Goal: Task Accomplishment & Management: Manage account settings

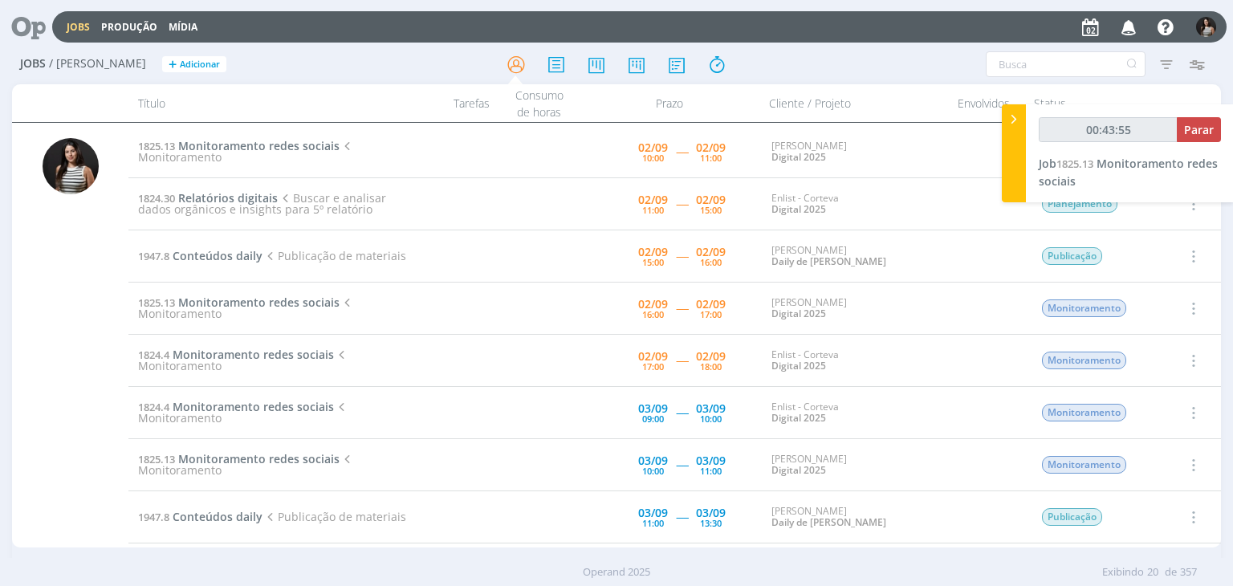
type input "00:43:56"
click at [1186, 132] on span "Parar" at bounding box center [1199, 129] width 30 height 15
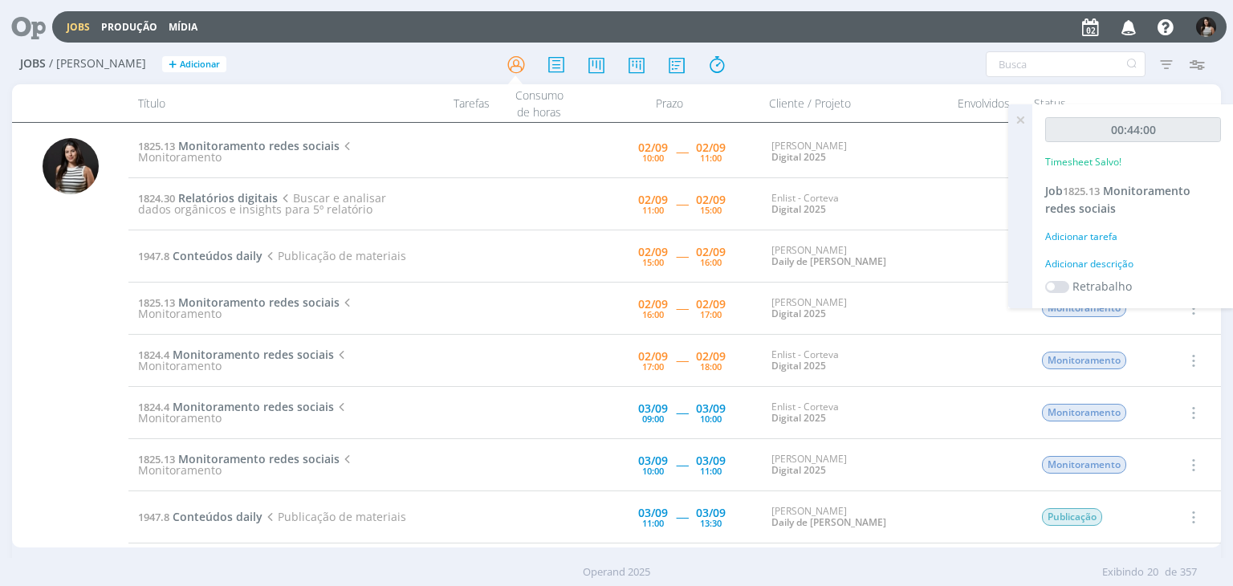
click at [1021, 119] on icon at bounding box center [1020, 119] width 29 height 31
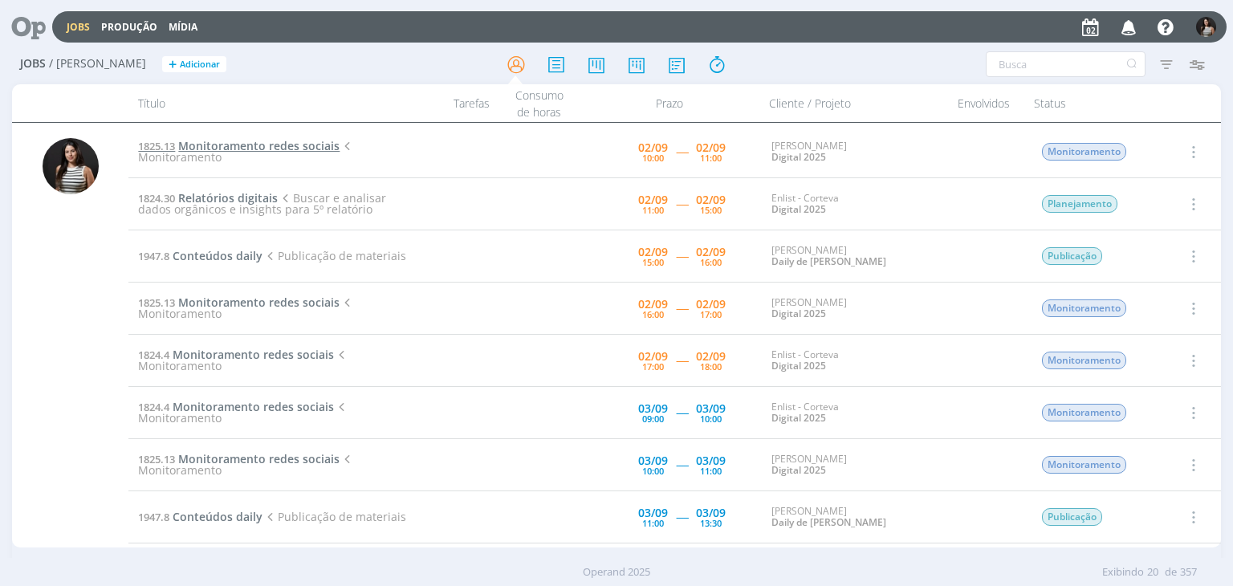
click at [307, 149] on span "Monitoramento redes sociais" at bounding box center [258, 145] width 161 height 15
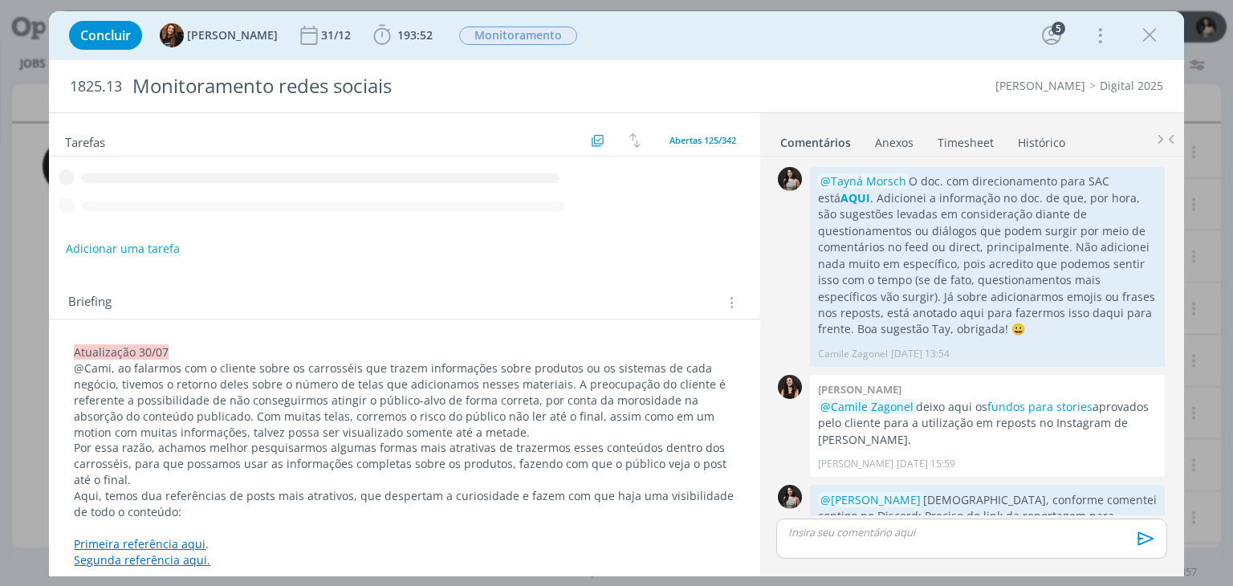
scroll to position [2435, 0]
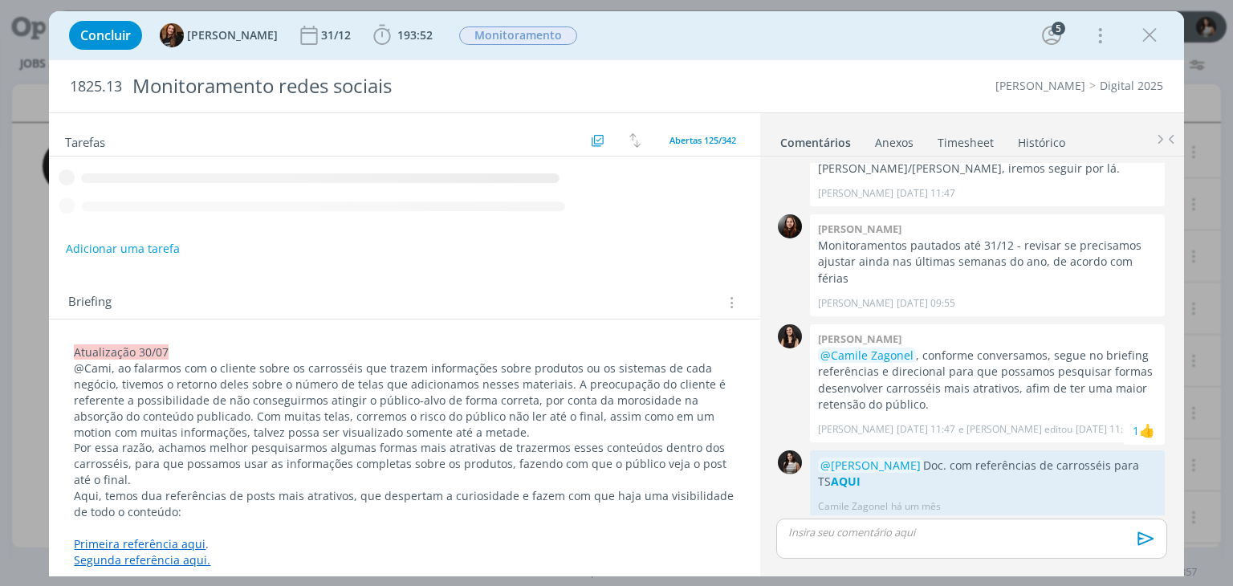
click at [971, 148] on link "Timesheet" at bounding box center [966, 139] width 58 height 23
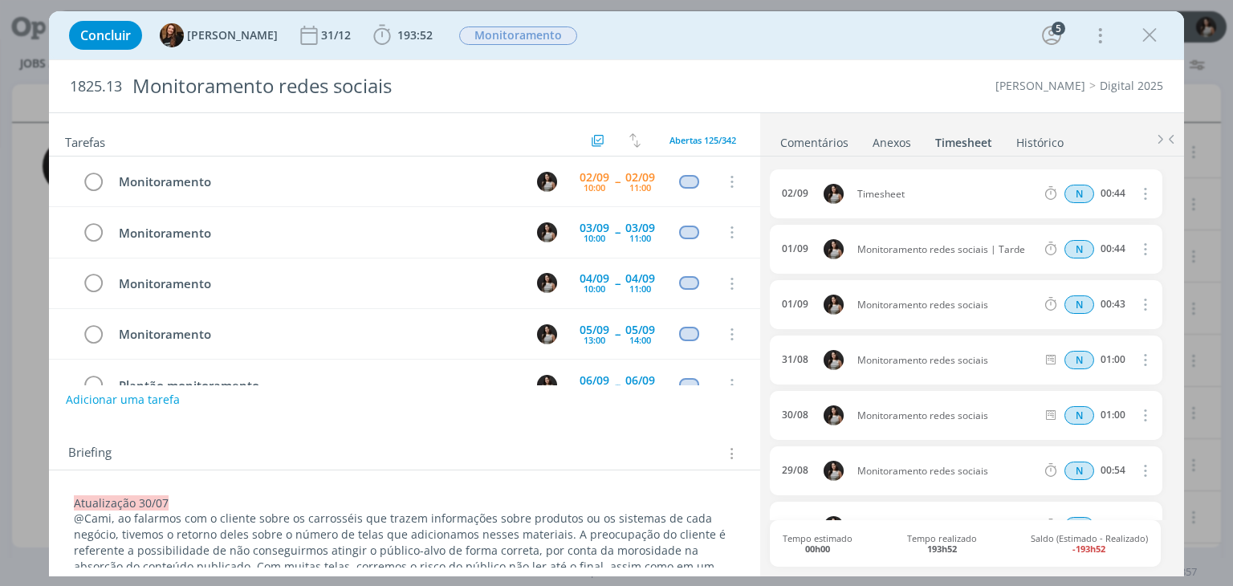
click at [1138, 197] on icon "dialog" at bounding box center [1144, 193] width 18 height 19
click at [1096, 243] on link "Editar" at bounding box center [1099, 247] width 127 height 26
drag, startPoint x: 909, startPoint y: 194, endPoint x: 831, endPoint y: 194, distance: 77.9
click at [831, 194] on div "[DATE] 10:46 Timesheet Selecione a tarefa N 00:44" at bounding box center [966, 193] width 392 height 49
click at [967, 125] on ul "Comentários Anexos 0 Timesheet Histórico" at bounding box center [972, 134] width 424 height 43
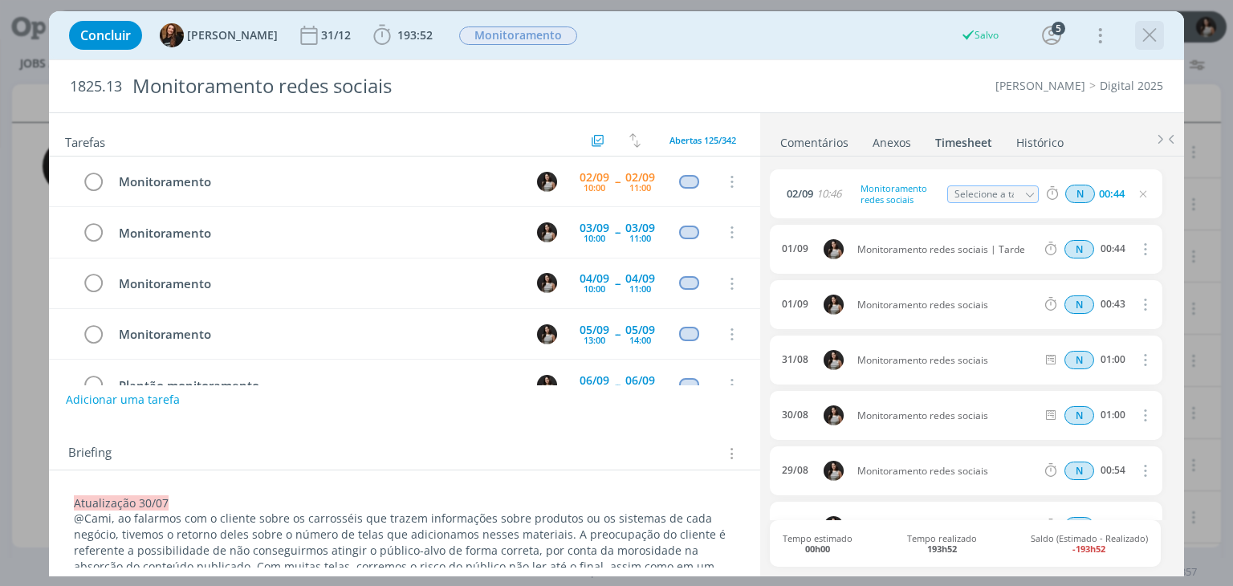
click at [1150, 36] on icon "dialog" at bounding box center [1150, 35] width 24 height 24
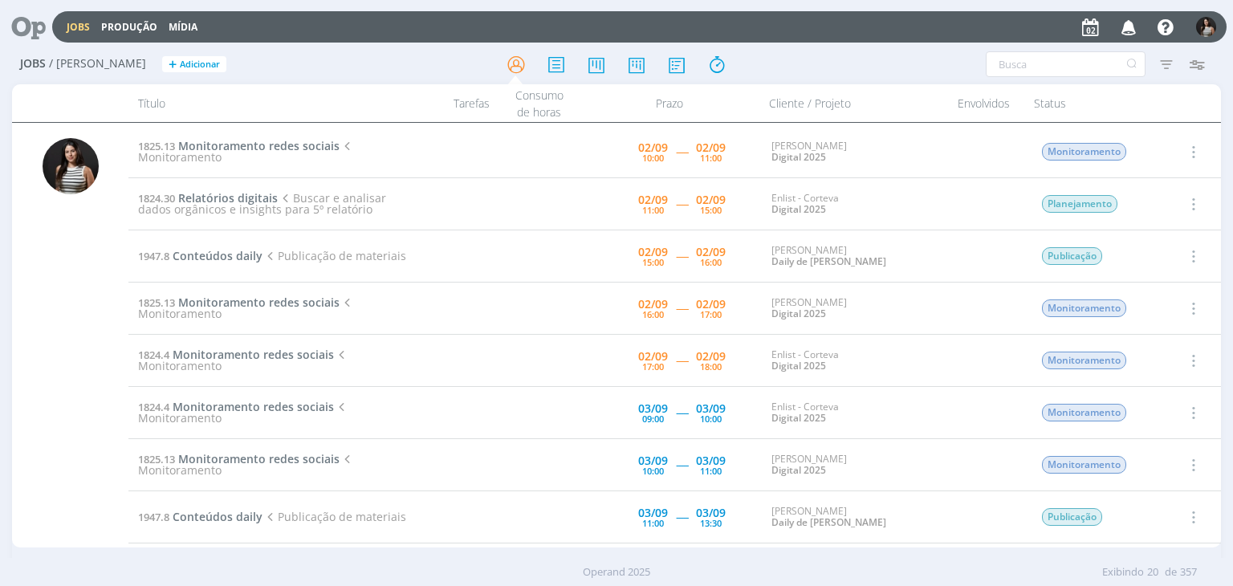
click at [1192, 152] on icon "button" at bounding box center [1192, 151] width 18 height 19
click at [1162, 206] on link "Concluir" at bounding box center [1147, 205] width 127 height 26
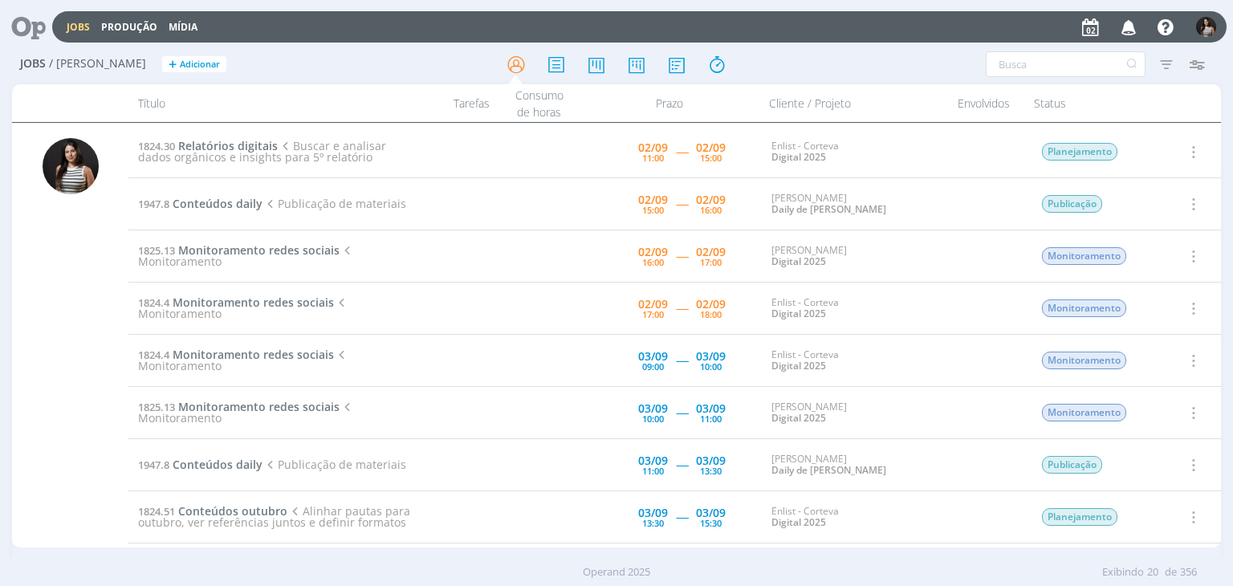
click at [1191, 200] on icon "button" at bounding box center [1192, 203] width 18 height 19
click at [1152, 305] on link "Iniciar timesheet" at bounding box center [1147, 308] width 127 height 26
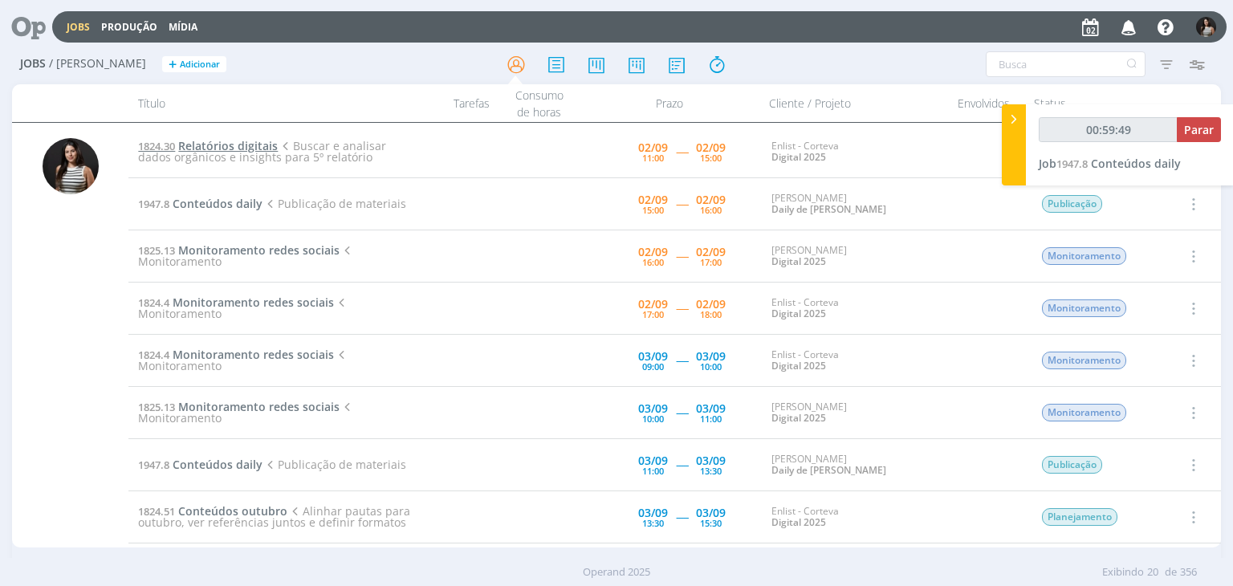
click at [259, 144] on span "Relatórios digitais" at bounding box center [228, 145] width 100 height 15
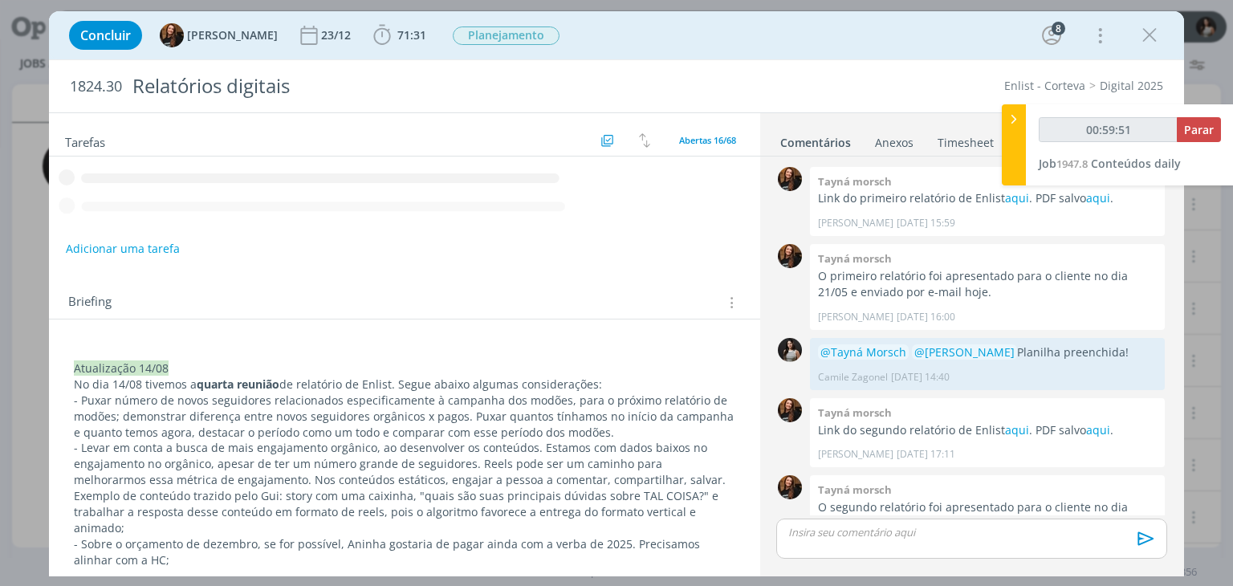
scroll to position [1696, 0]
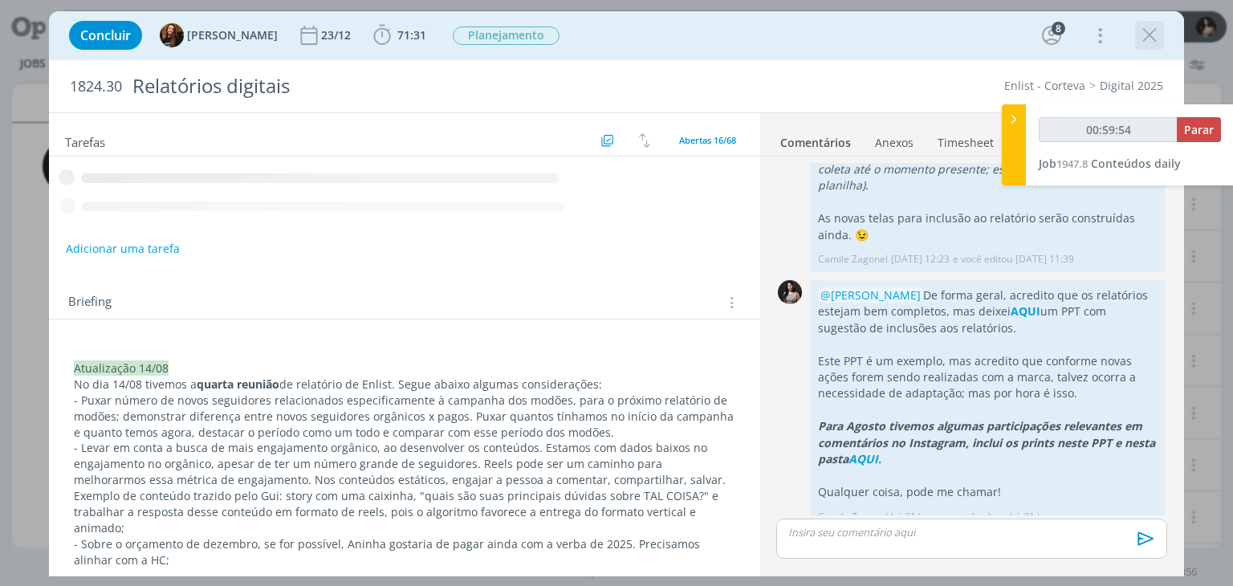
click at [1150, 41] on icon "dialog" at bounding box center [1150, 35] width 24 height 24
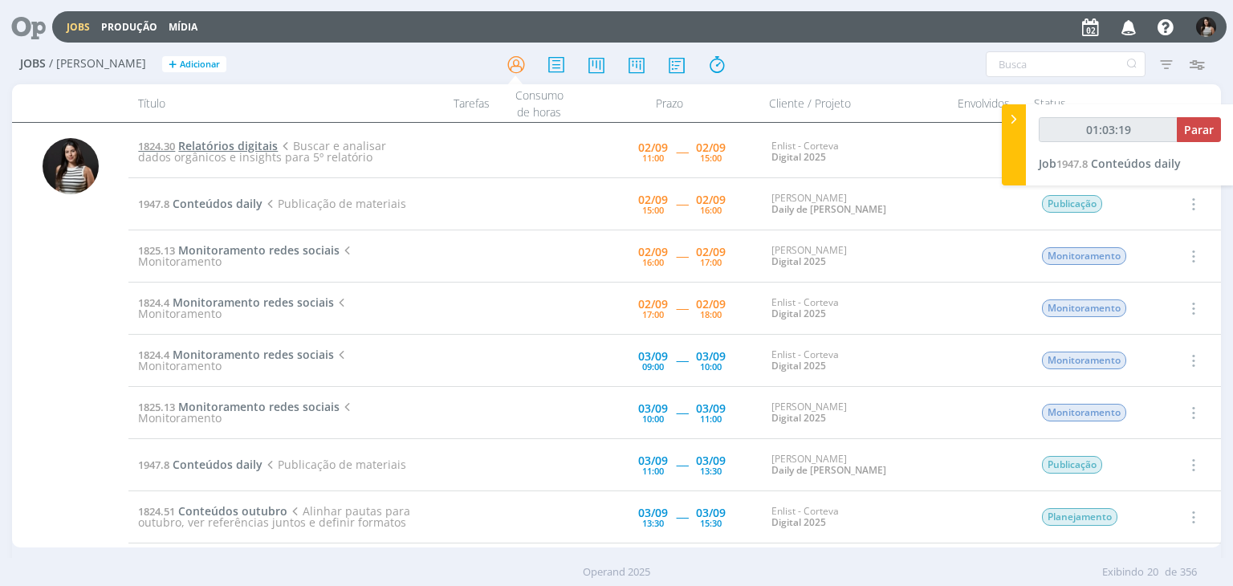
click at [252, 141] on span "Relatórios digitais" at bounding box center [228, 145] width 100 height 15
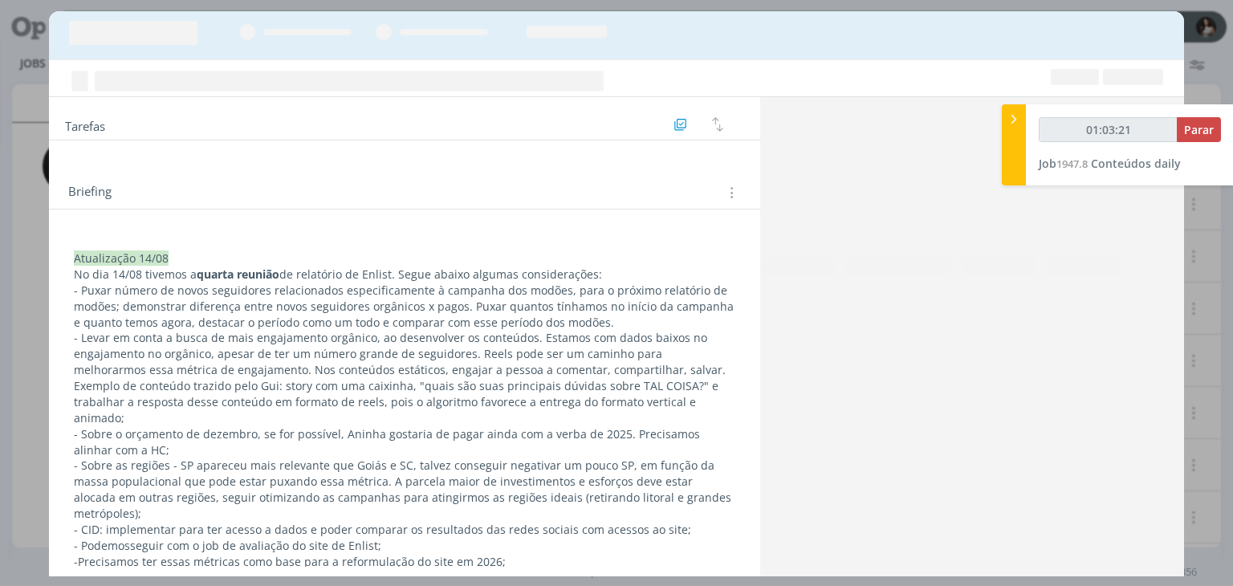
scroll to position [1696, 0]
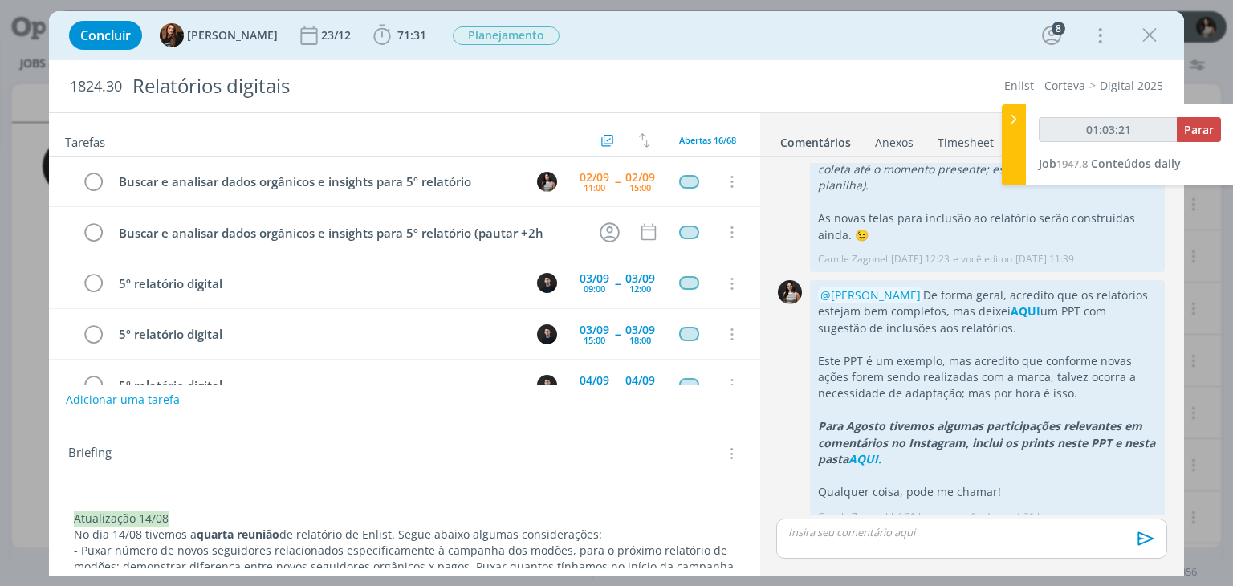
type input "01:03:22"
click at [1005, 142] on div at bounding box center [1014, 144] width 24 height 81
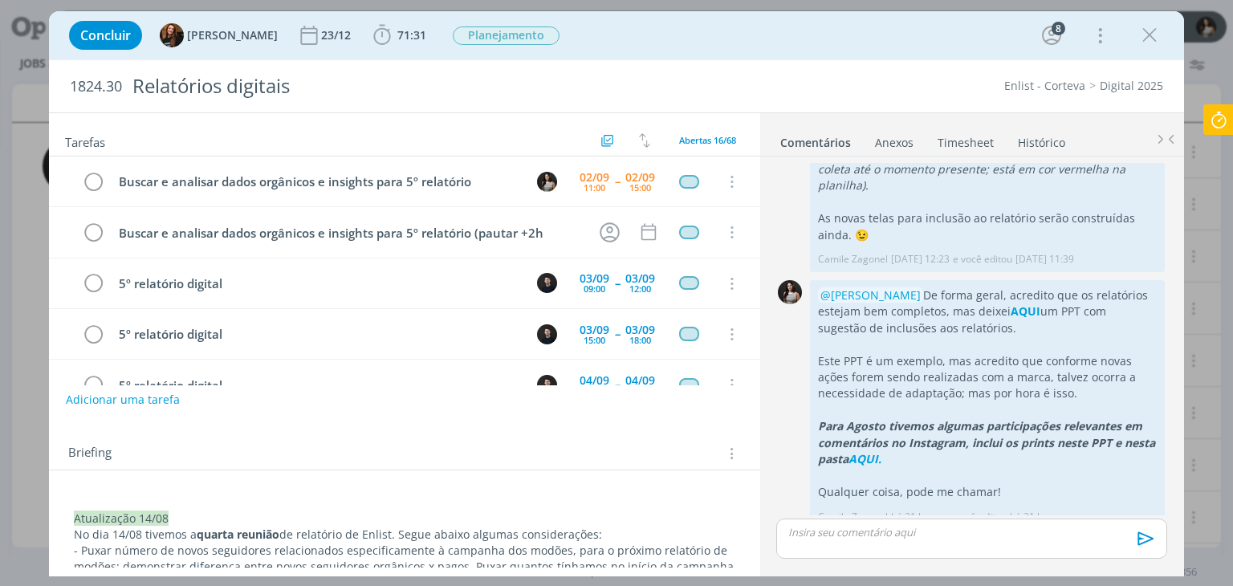
click at [966, 140] on link "Timesheet" at bounding box center [966, 139] width 58 height 23
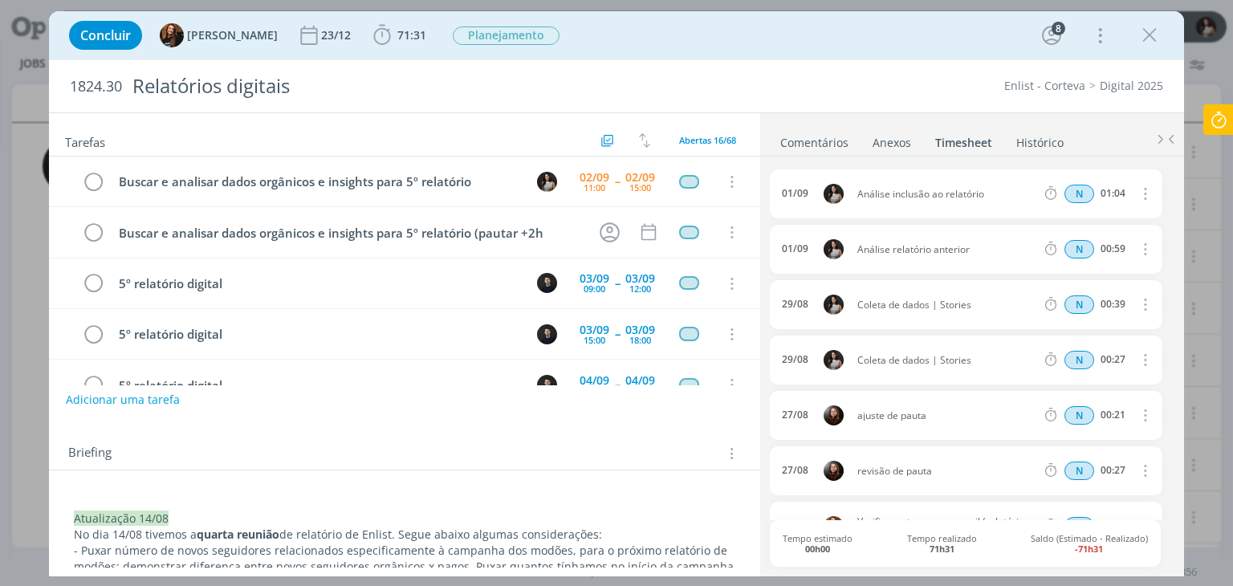
click at [819, 140] on link "Comentários" at bounding box center [815, 139] width 70 height 23
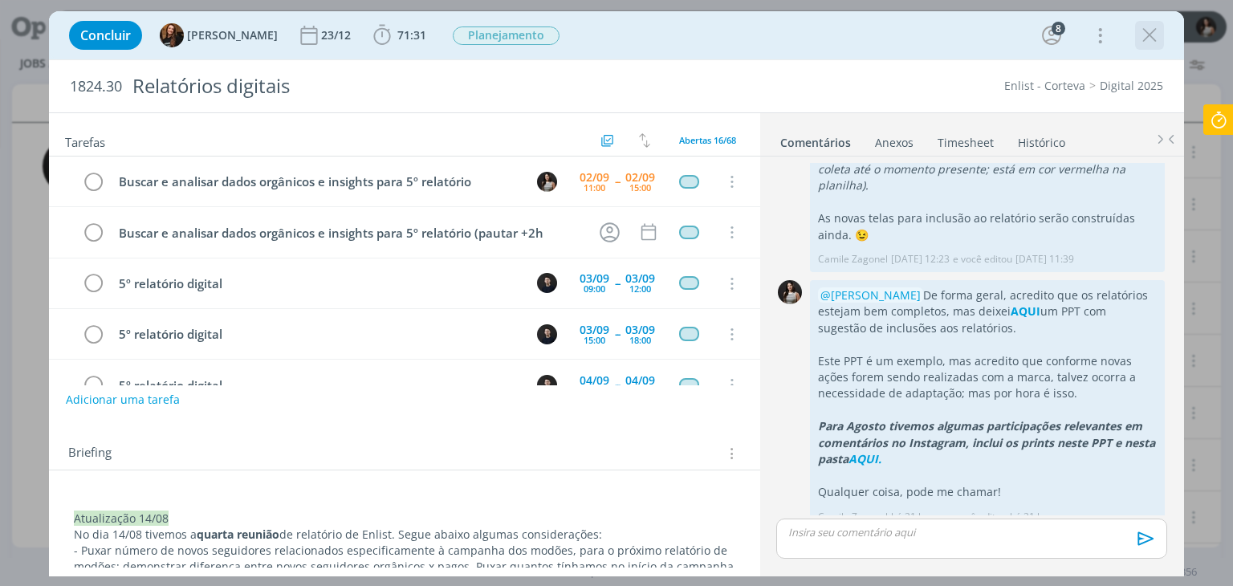
click at [1146, 35] on icon "dialog" at bounding box center [1150, 35] width 24 height 24
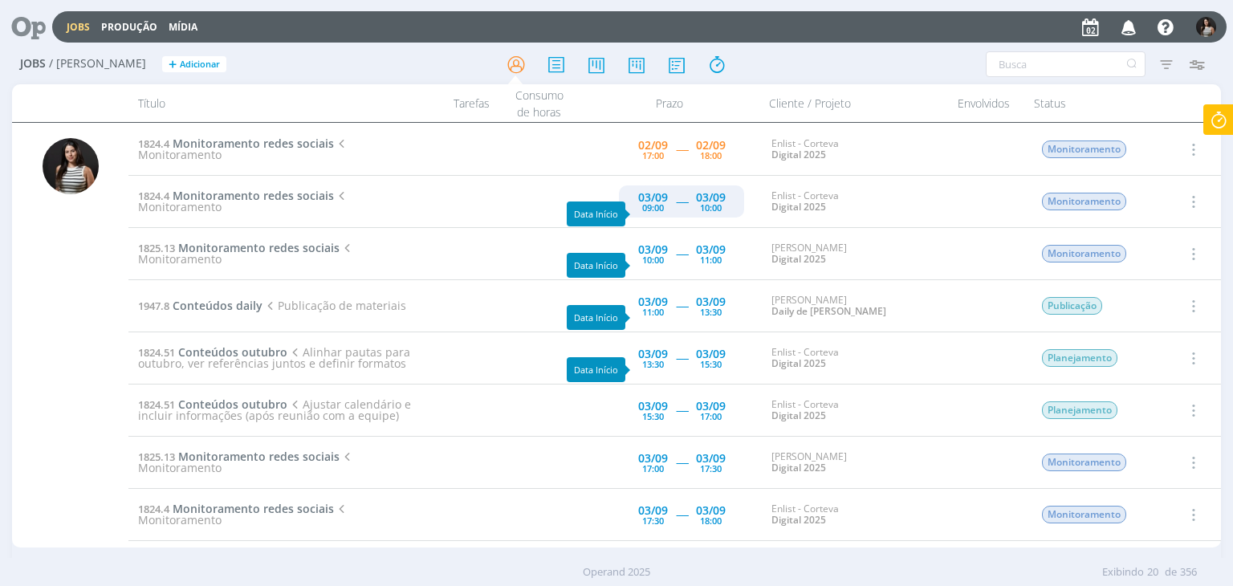
scroll to position [165, 0]
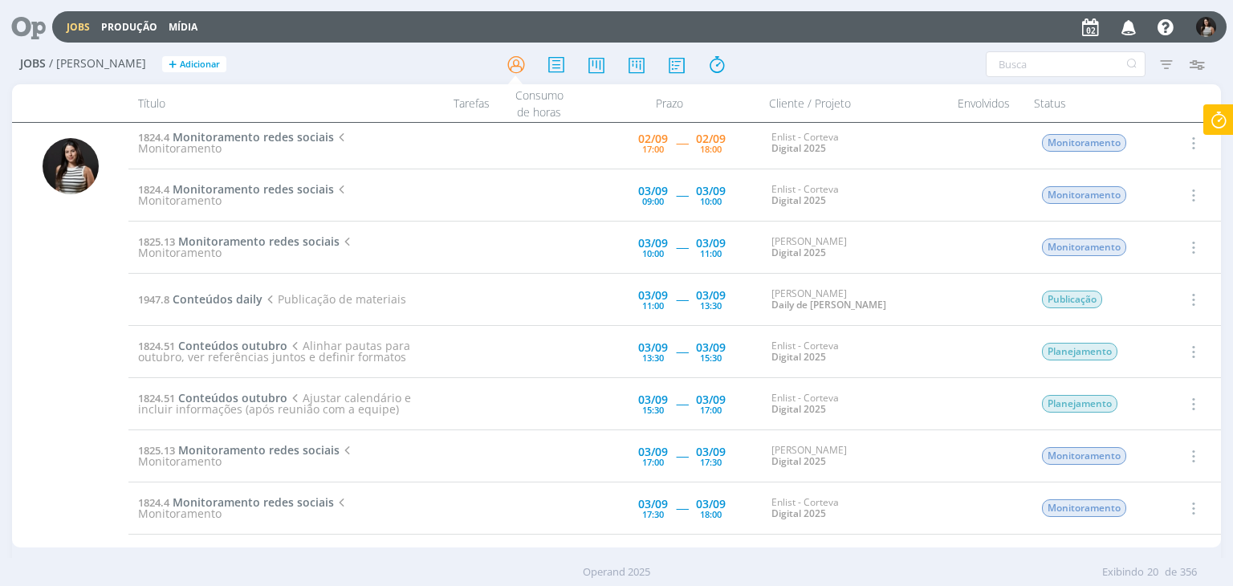
click at [1215, 326] on td "Selecionar Concluir Cancelar" at bounding box center [1192, 352] width 58 height 52
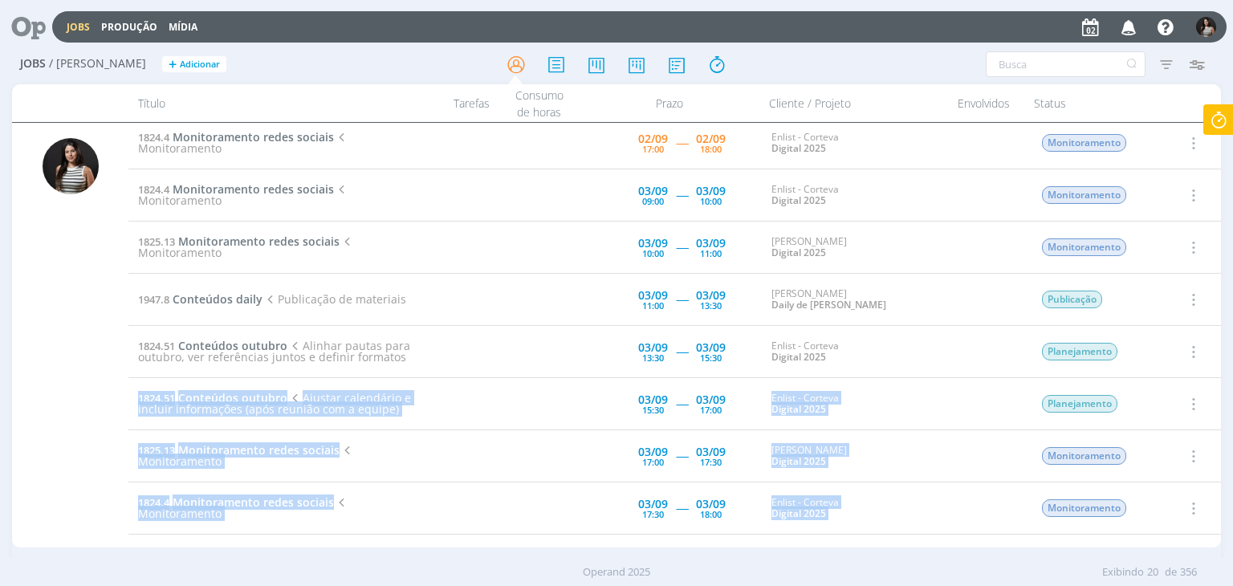
click at [1216, 316] on div "1824.30 Relatórios digitais Buscar e analisar dados orgânicos e insights para 5…" at bounding box center [674, 335] width 1092 height 418
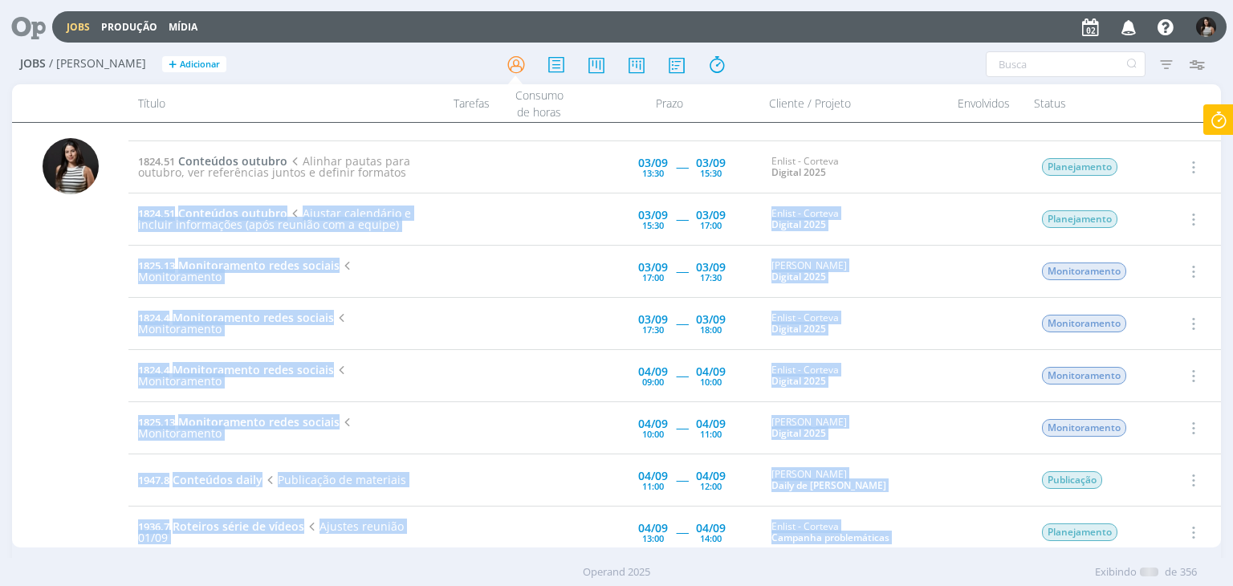
scroll to position [0, 0]
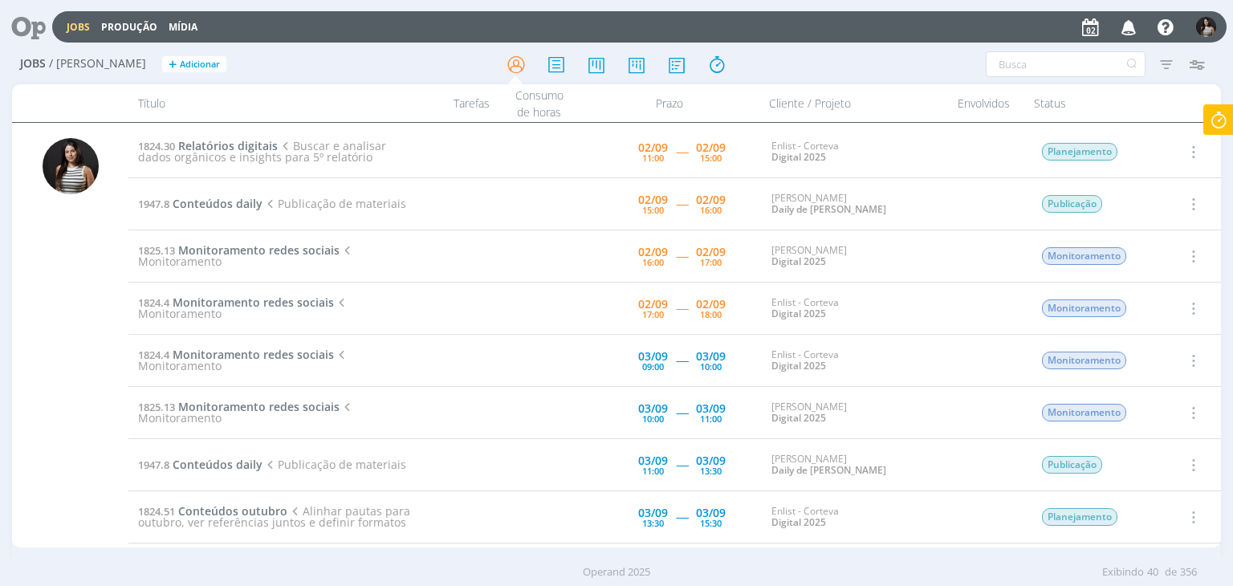
click at [1232, 185] on div "Jobs / [PERSON_NAME] + Adicionar Filtros Filtrar [GEOGRAPHIC_DATA] Tipo Jobs e …" at bounding box center [616, 319] width 1233 height 549
click at [1221, 122] on icon at bounding box center [1218, 119] width 29 height 31
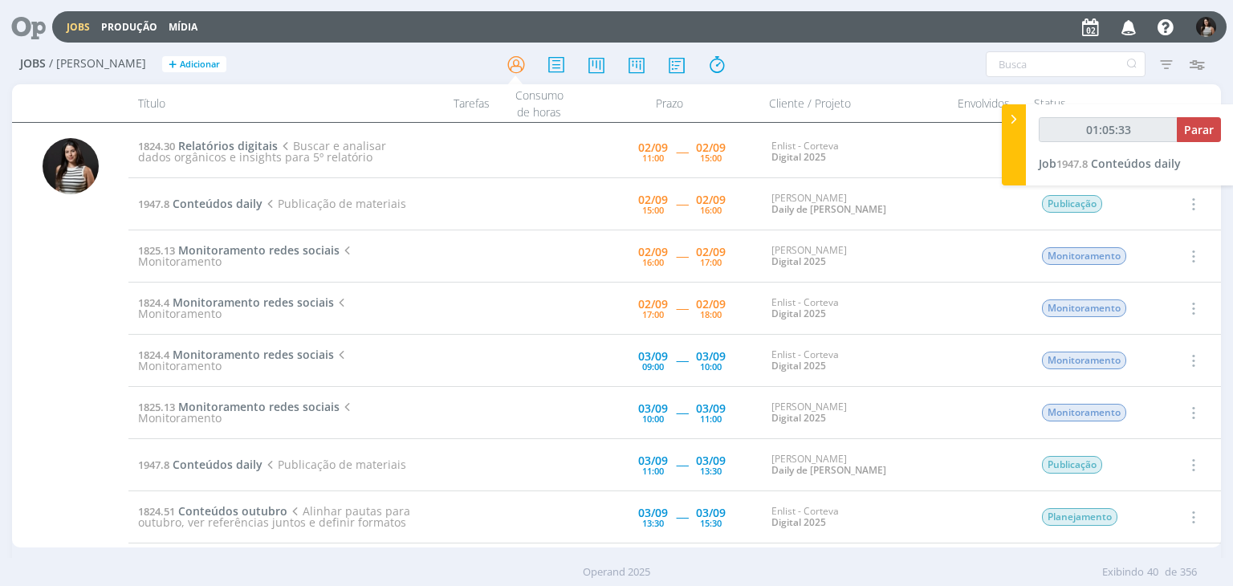
type input "01:05:34"
click at [1204, 131] on span "Parar" at bounding box center [1199, 129] width 30 height 15
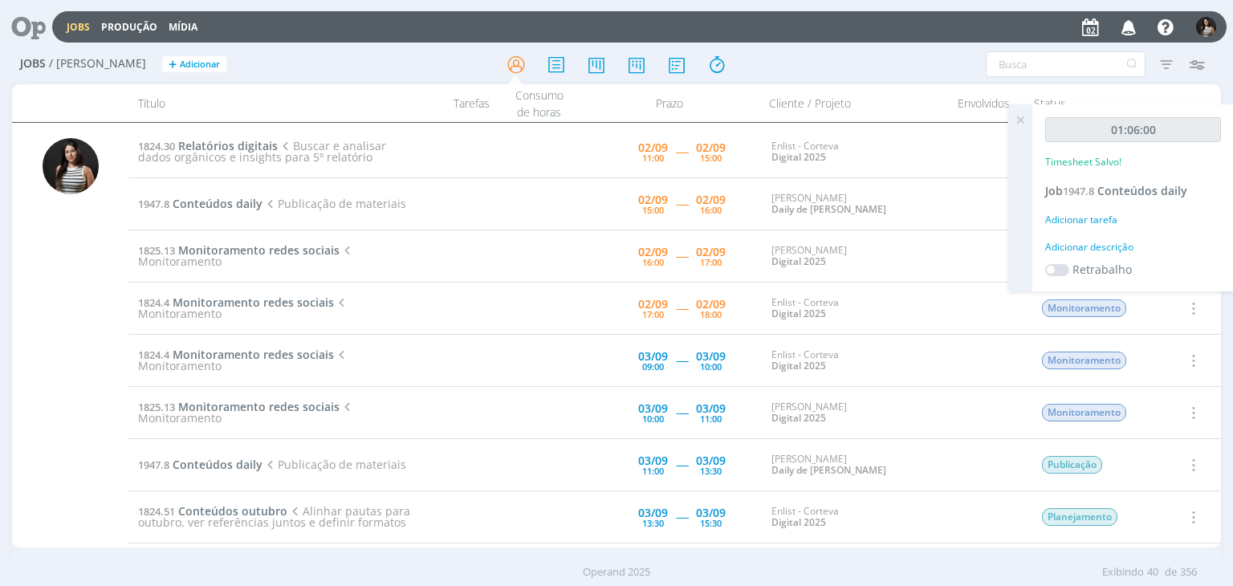
click at [1023, 117] on icon at bounding box center [1020, 119] width 29 height 31
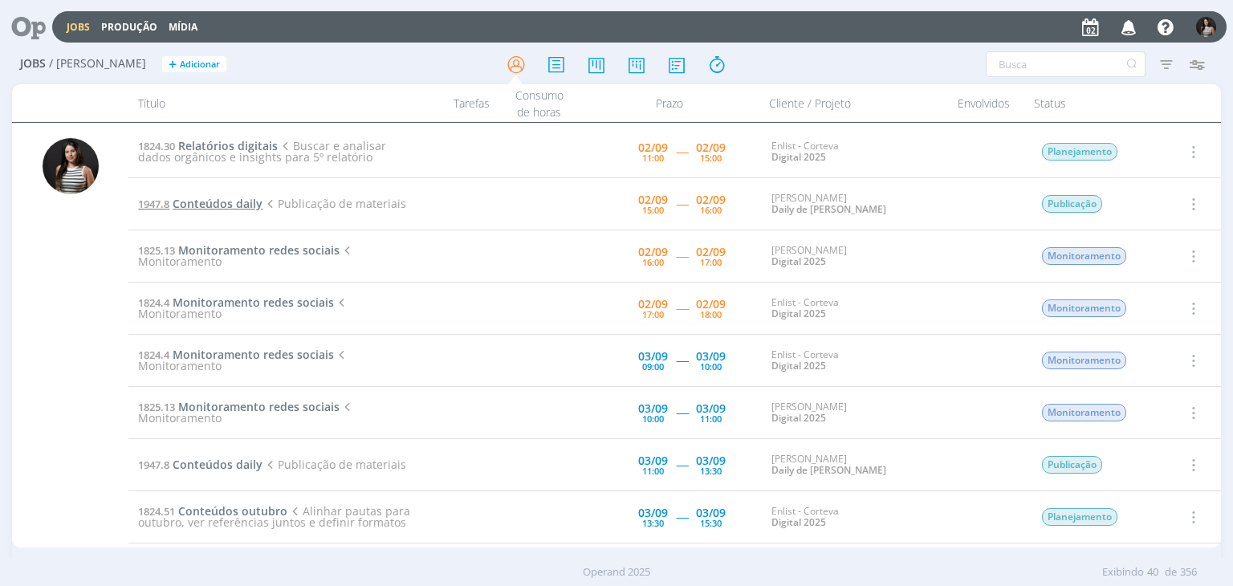
click at [247, 200] on span "Conteúdos daily" at bounding box center [218, 203] width 90 height 15
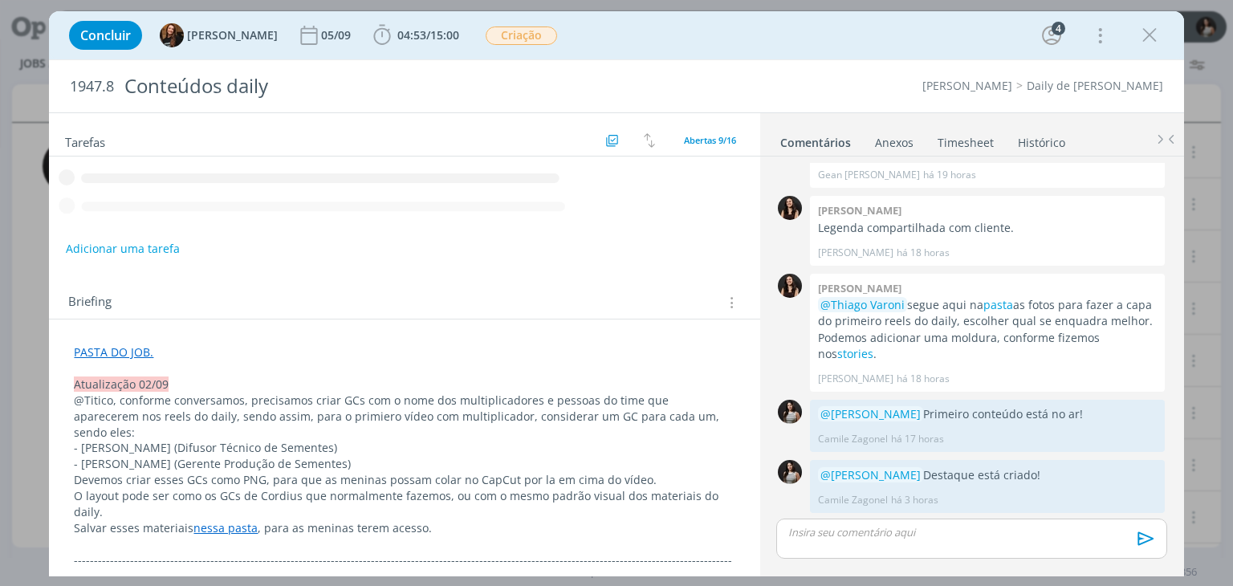
scroll to position [125, 0]
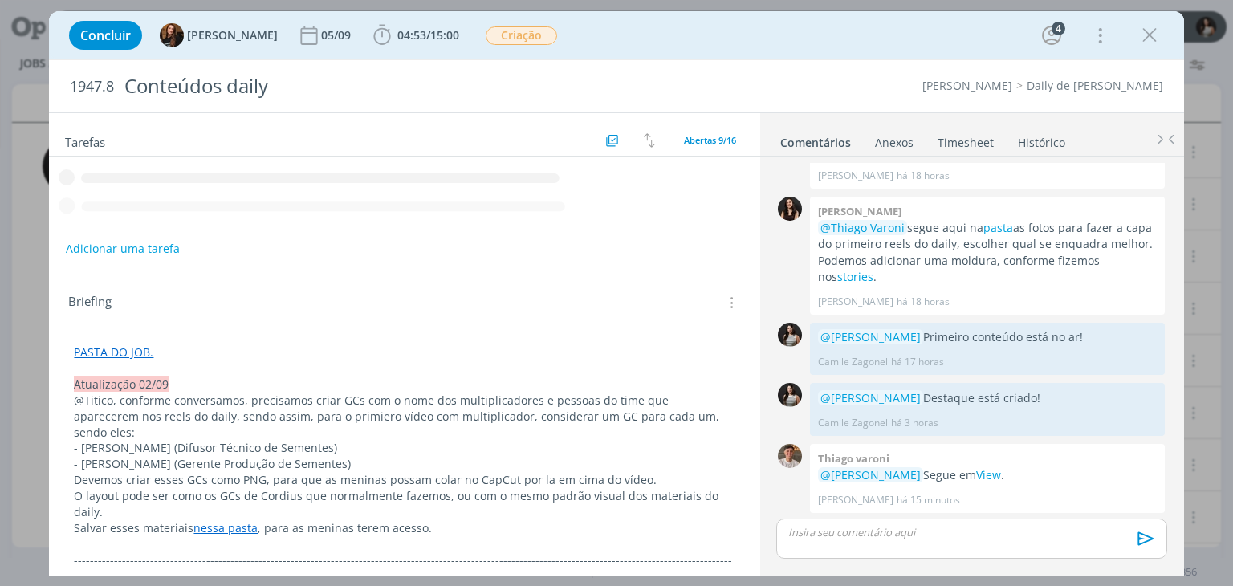
click at [966, 144] on link "Timesheet" at bounding box center [966, 139] width 58 height 23
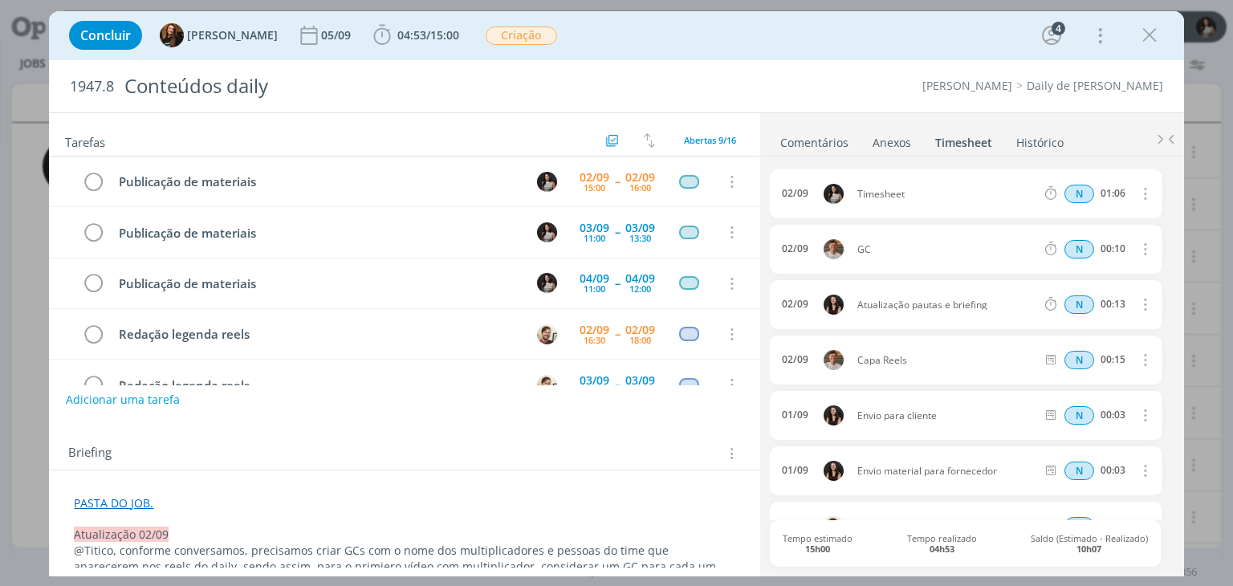
click at [1140, 193] on icon "dialog" at bounding box center [1144, 193] width 18 height 19
click at [1103, 244] on link "Editar" at bounding box center [1099, 247] width 127 height 26
drag, startPoint x: 905, startPoint y: 187, endPoint x: 845, endPoint y: 190, distance: 60.3
click at [845, 190] on div "[DATE] 11:52 Timesheet Selecione a tarefa N 01:06" at bounding box center [966, 193] width 392 height 49
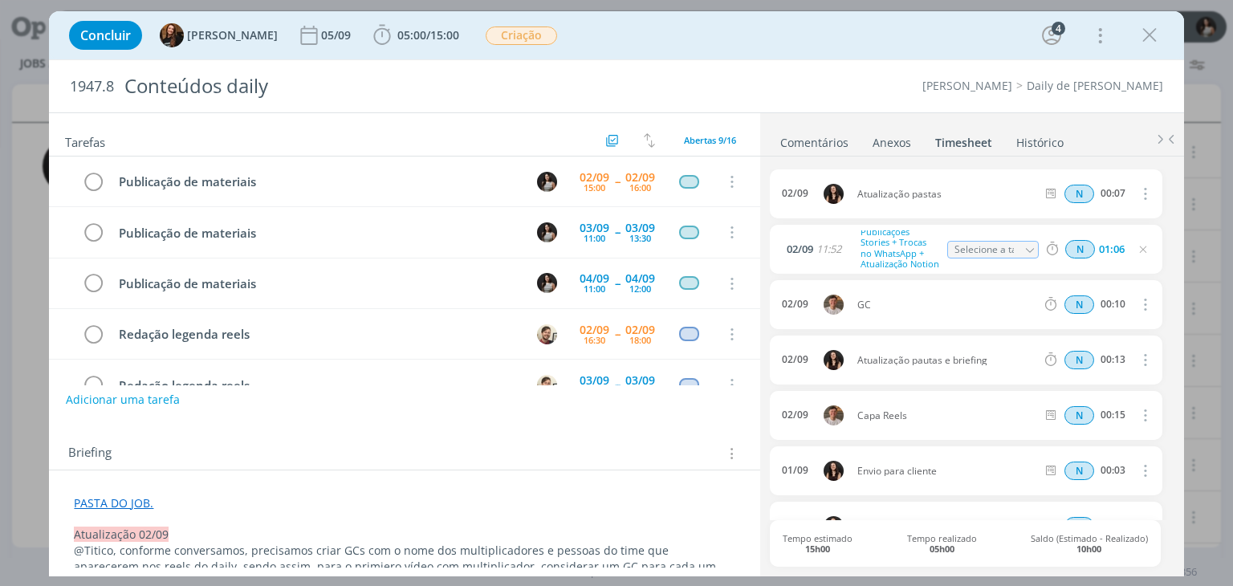
click at [1087, 136] on ul "Comentários Anexos 0 Timesheet Histórico" at bounding box center [972, 134] width 424 height 43
click at [1154, 36] on icon "dialog" at bounding box center [1150, 35] width 24 height 24
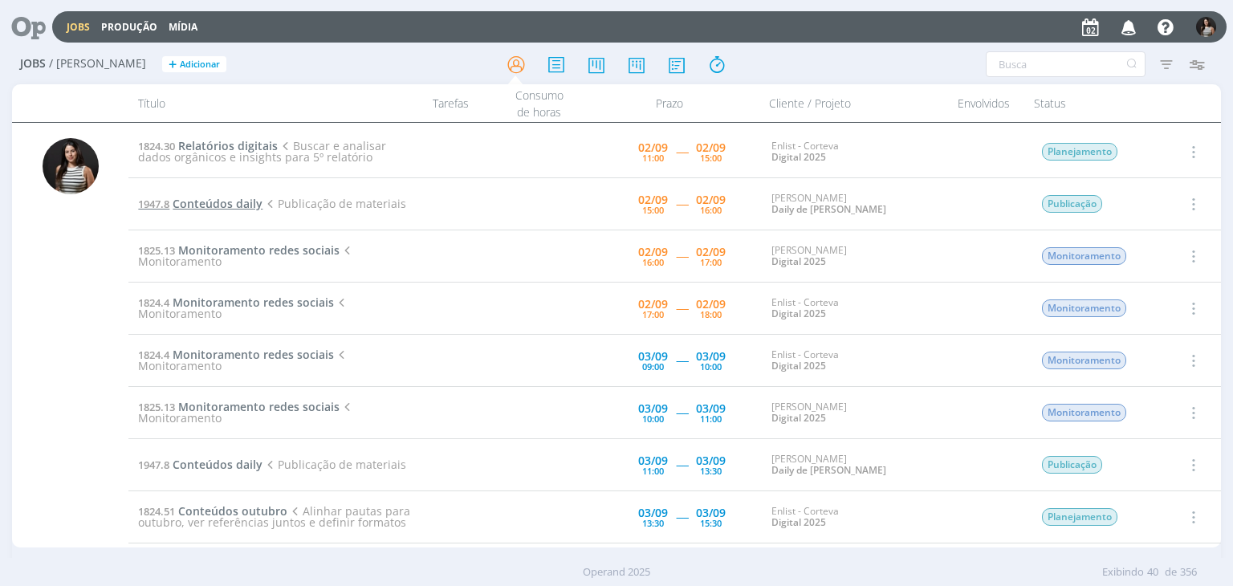
click at [235, 205] on span "Conteúdos daily" at bounding box center [218, 203] width 90 height 15
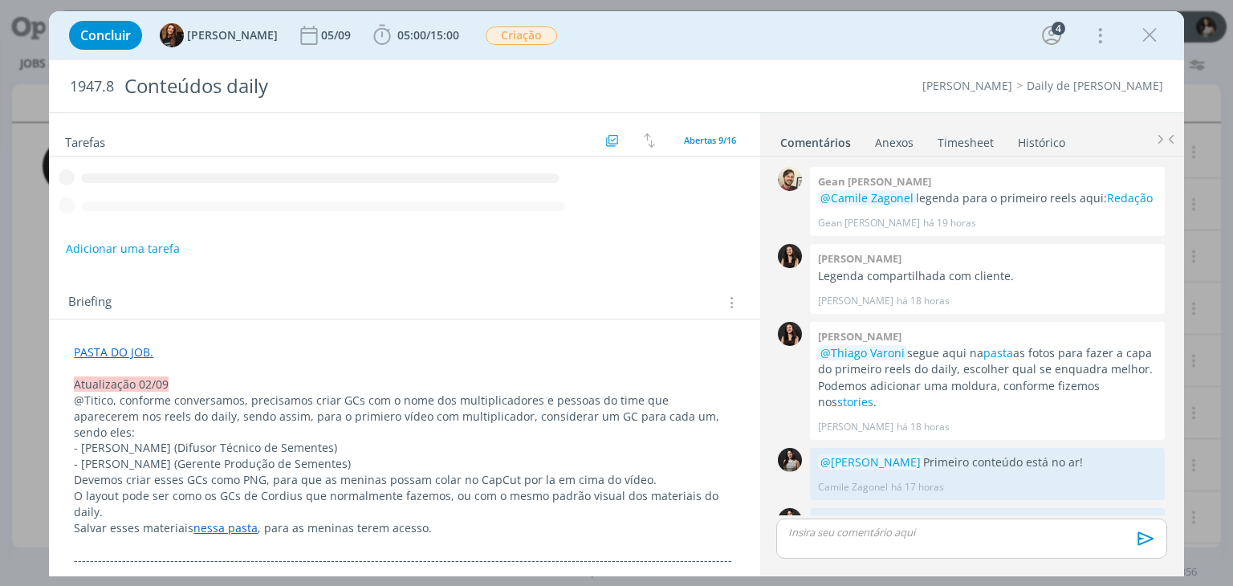
scroll to position [125, 0]
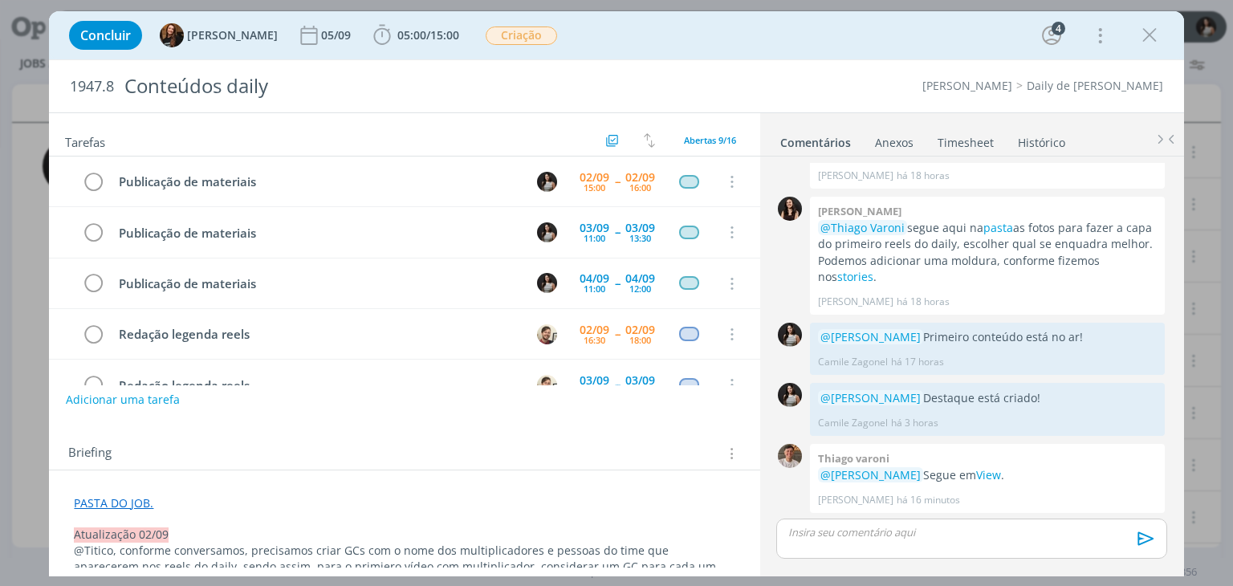
click at [976, 143] on link "Timesheet" at bounding box center [966, 139] width 58 height 23
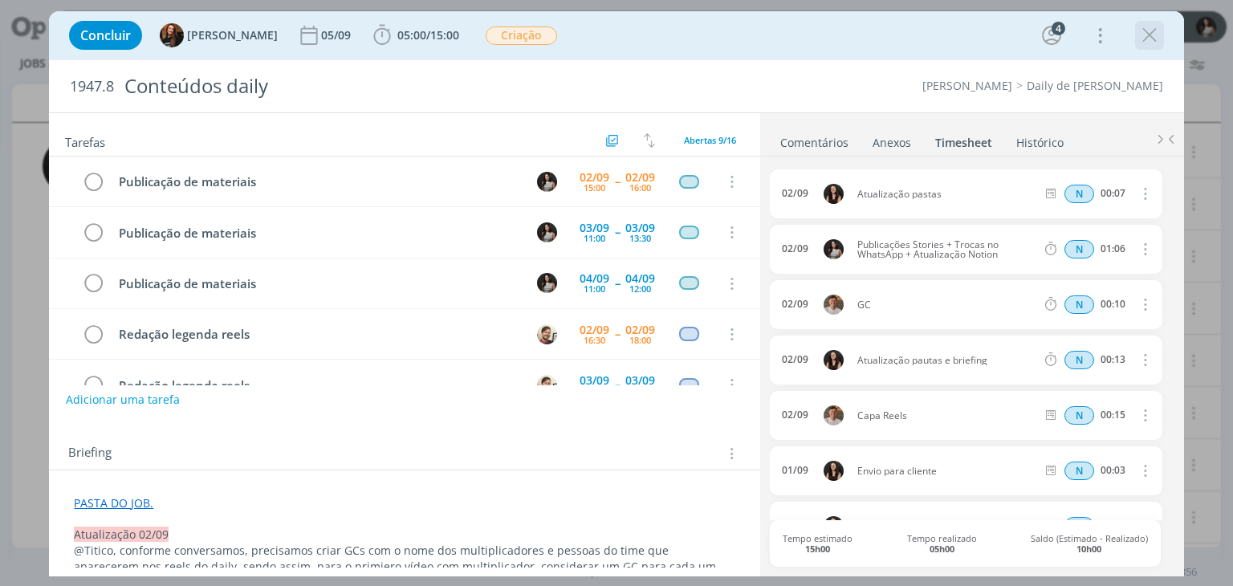
click at [1149, 39] on icon "dialog" at bounding box center [1150, 35] width 24 height 24
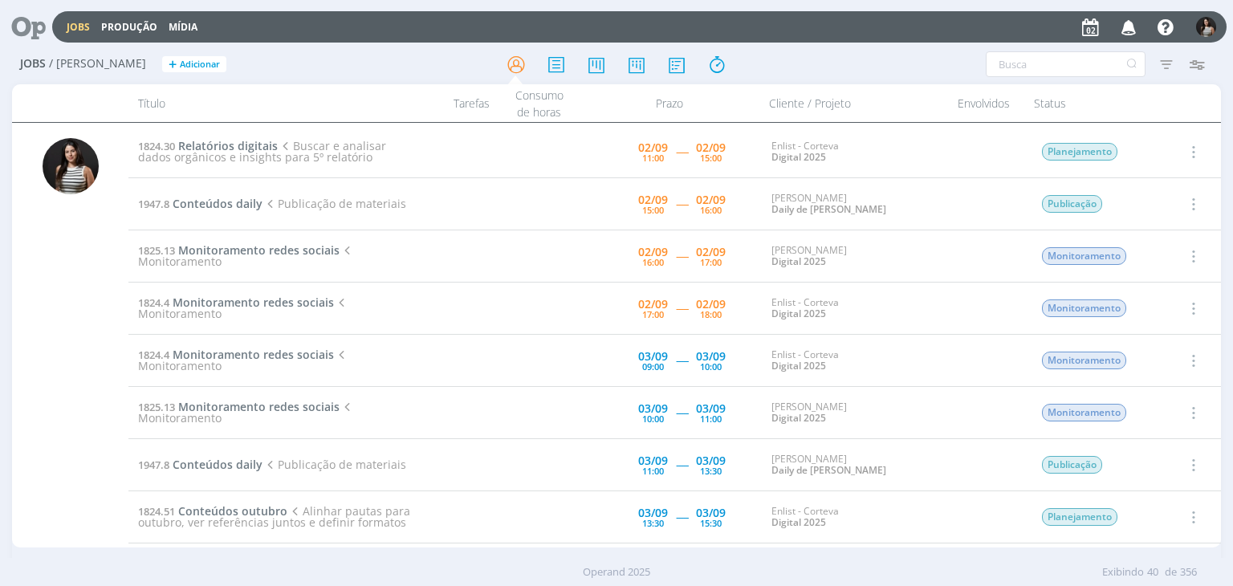
click at [1194, 200] on icon "button" at bounding box center [1192, 203] width 18 height 19
click at [1150, 312] on link "Iniciar timesheet" at bounding box center [1147, 308] width 127 height 26
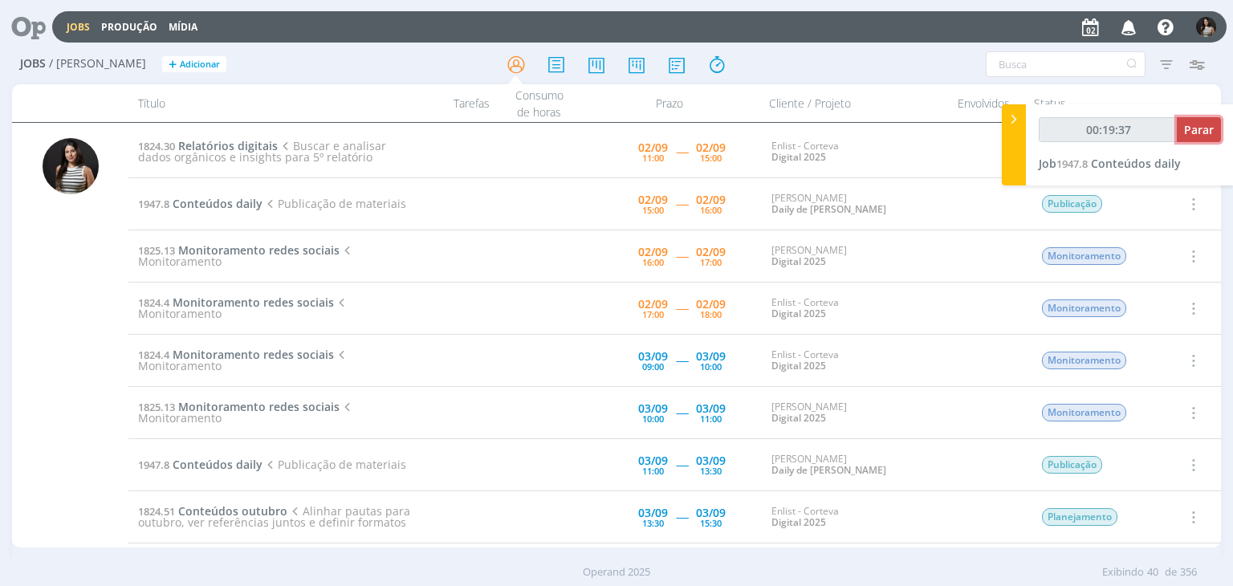
click at [1220, 138] on button "Parar" at bounding box center [1199, 129] width 44 height 25
type input "00:19:40"
click at [1016, 120] on icon at bounding box center [1014, 119] width 16 height 17
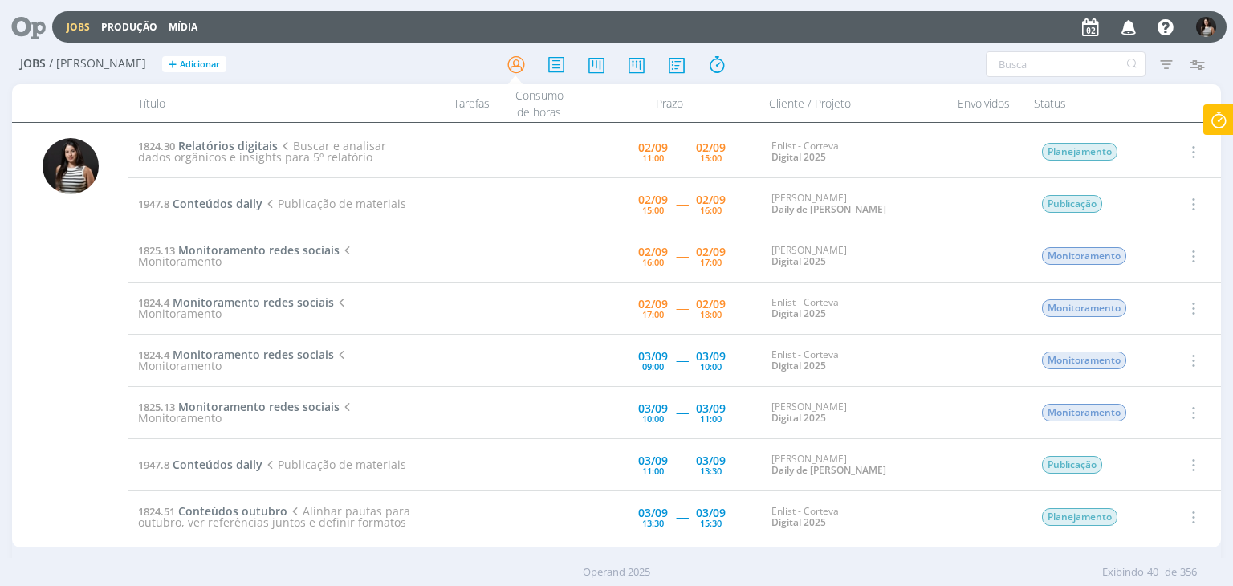
click at [1190, 145] on icon "button" at bounding box center [1192, 151] width 18 height 19
click at [1163, 205] on link "Concluir" at bounding box center [1147, 205] width 127 height 26
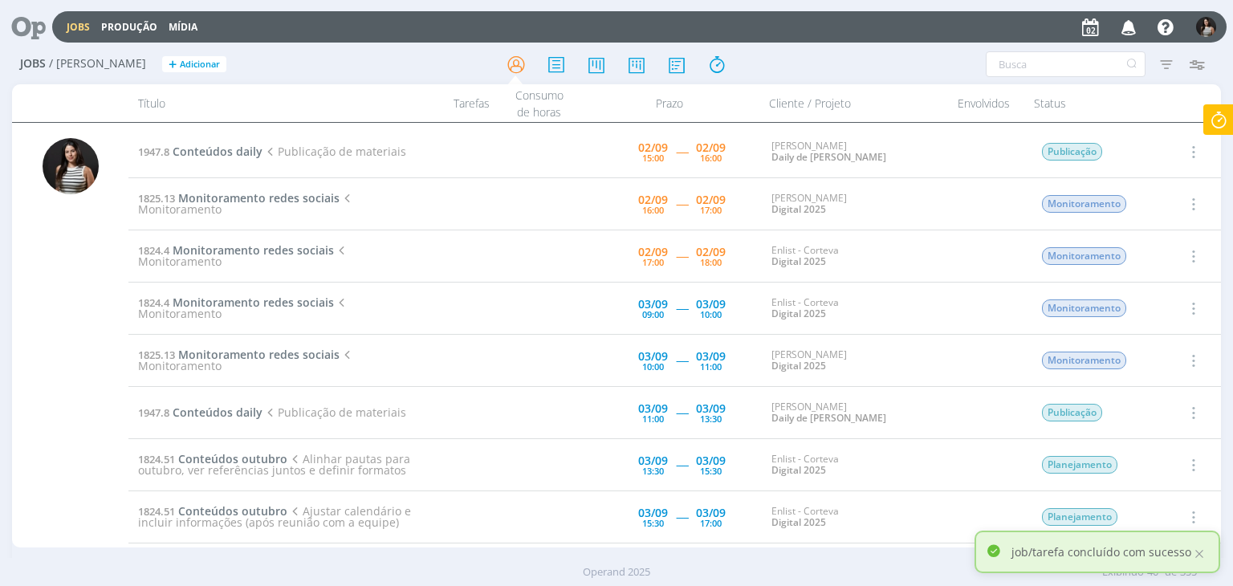
click at [1225, 110] on icon at bounding box center [1218, 119] width 29 height 31
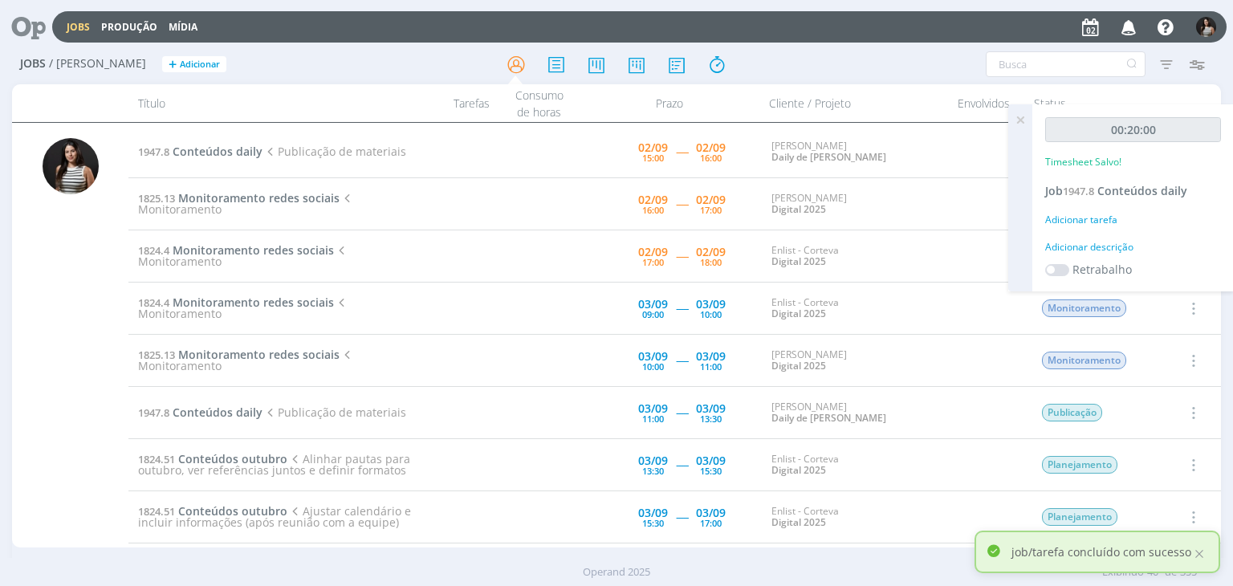
click at [1023, 123] on icon at bounding box center [1020, 119] width 29 height 31
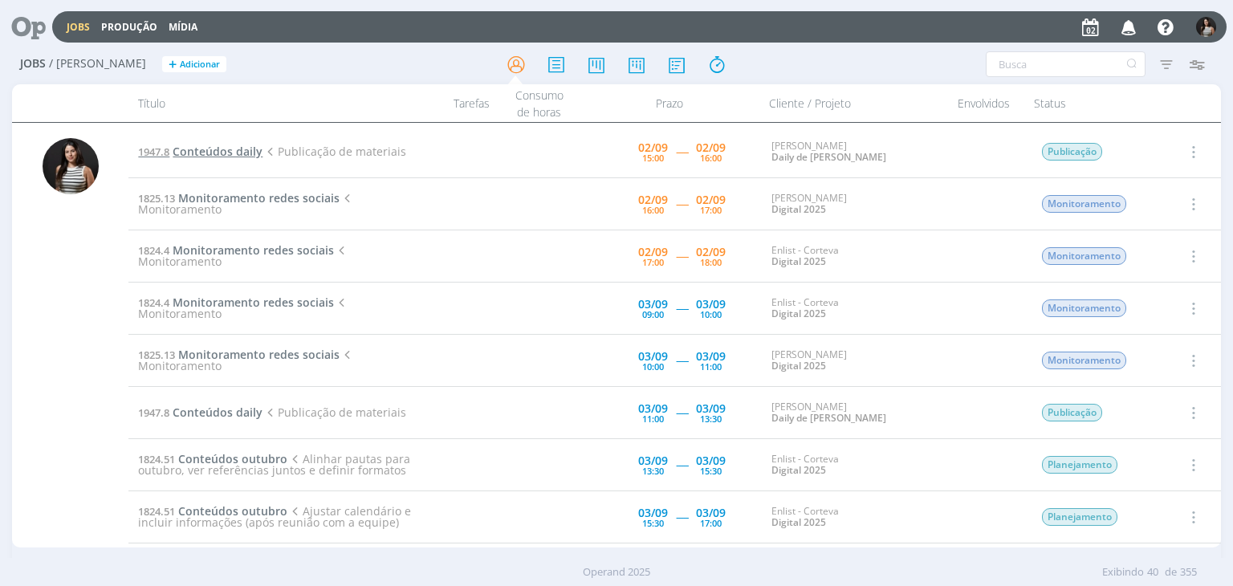
click at [231, 153] on span "Conteúdos daily" at bounding box center [218, 151] width 90 height 15
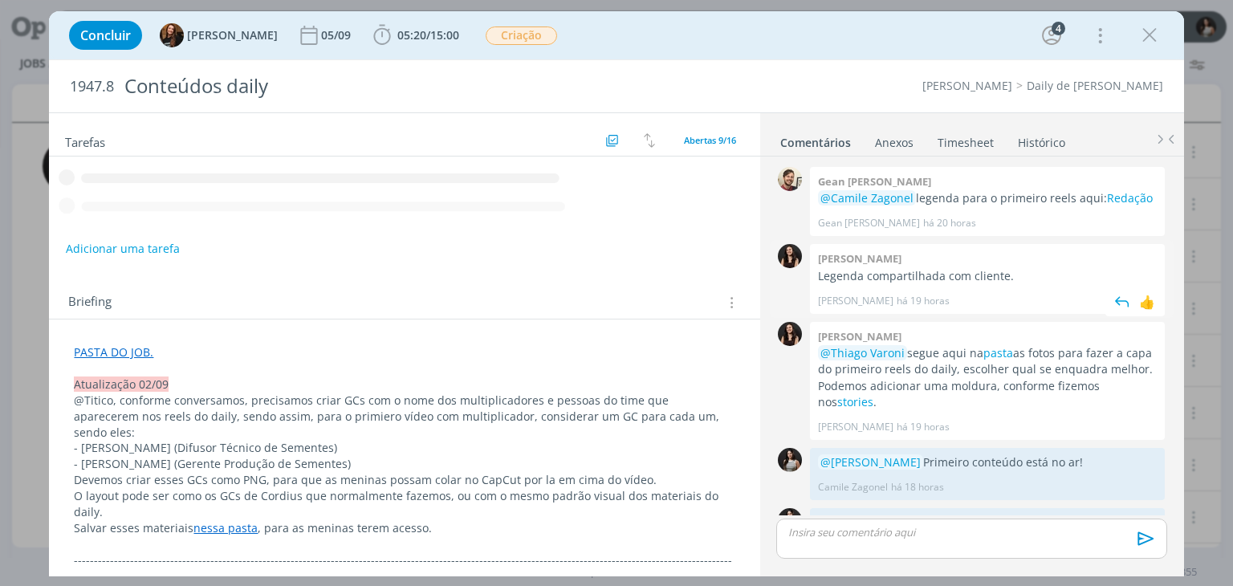
scroll to position [125, 0]
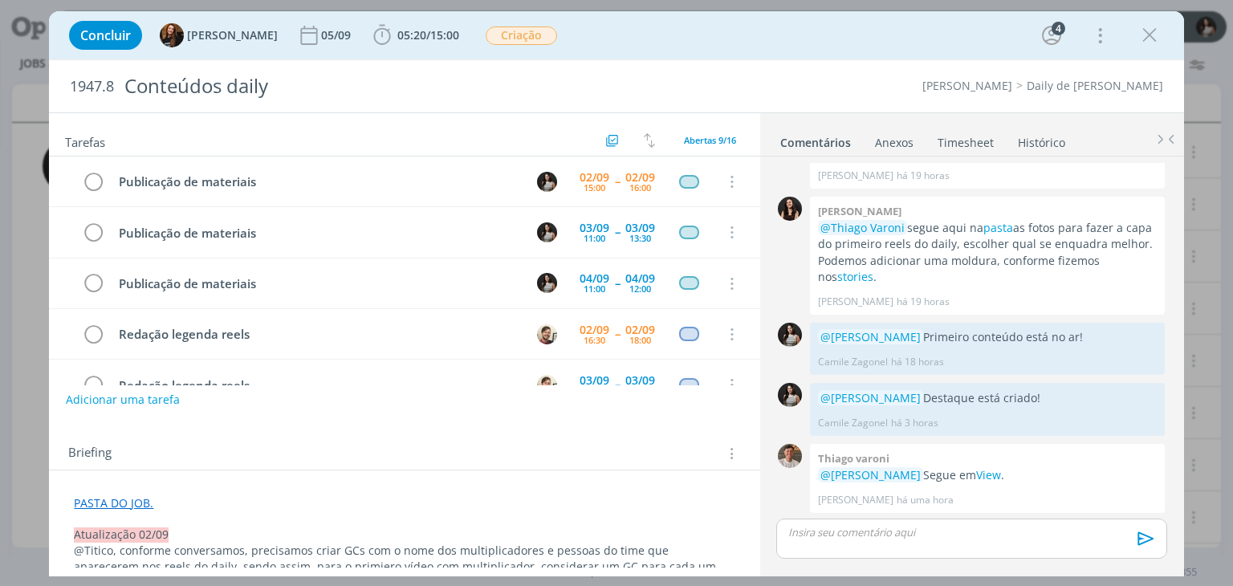
click at [970, 128] on link "Timesheet" at bounding box center [966, 139] width 58 height 23
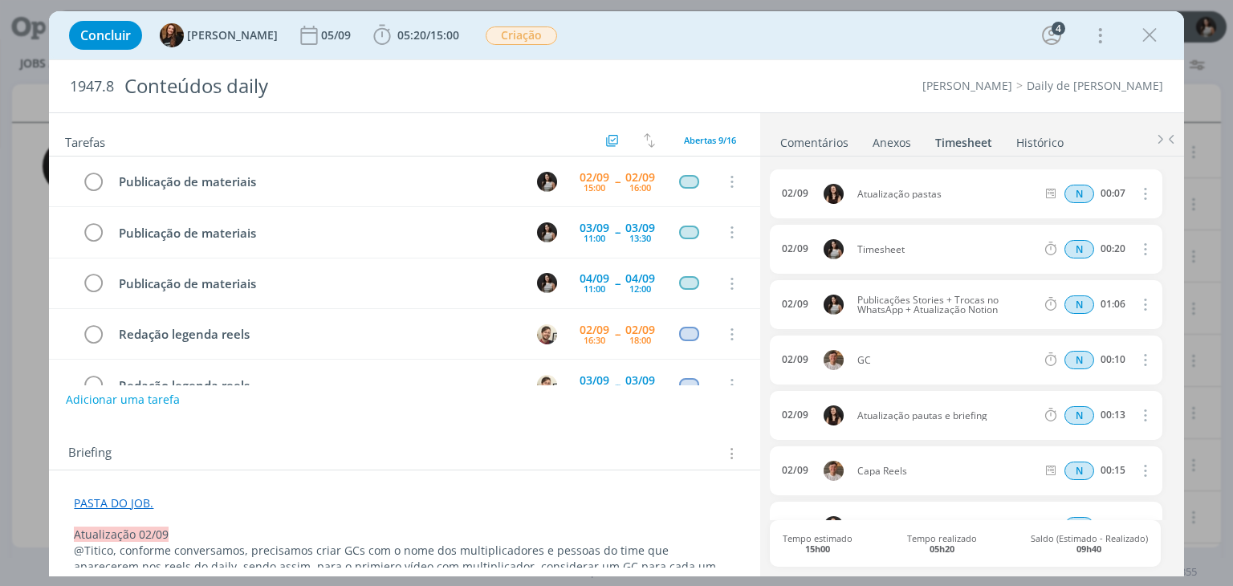
click at [1135, 250] on icon "dialog" at bounding box center [1144, 248] width 18 height 19
click at [1091, 303] on link "Editar" at bounding box center [1099, 302] width 127 height 26
drag, startPoint x: 909, startPoint y: 253, endPoint x: 851, endPoint y: 249, distance: 57.9
click at [851, 249] on span "Timesheet" at bounding box center [897, 250] width 93 height 18
click at [893, 97] on div "1947.8 Conteúdos daily Cordius - Corteva Daily de [PERSON_NAME]" at bounding box center [616, 86] width 1134 height 52
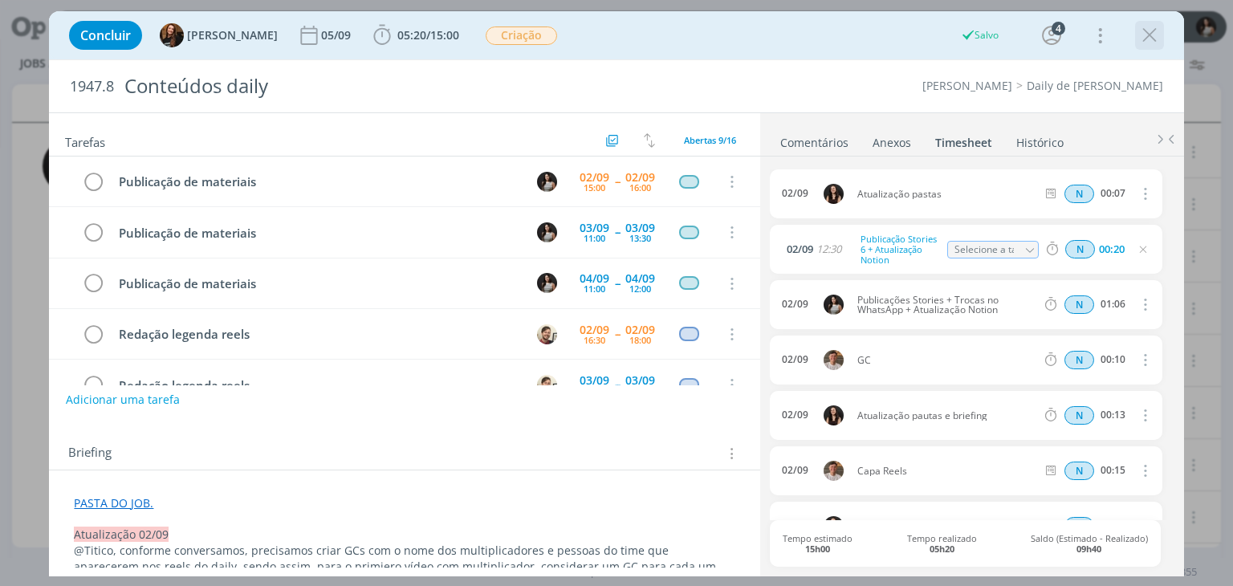
click at [1153, 31] on icon "dialog" at bounding box center [1150, 35] width 24 height 24
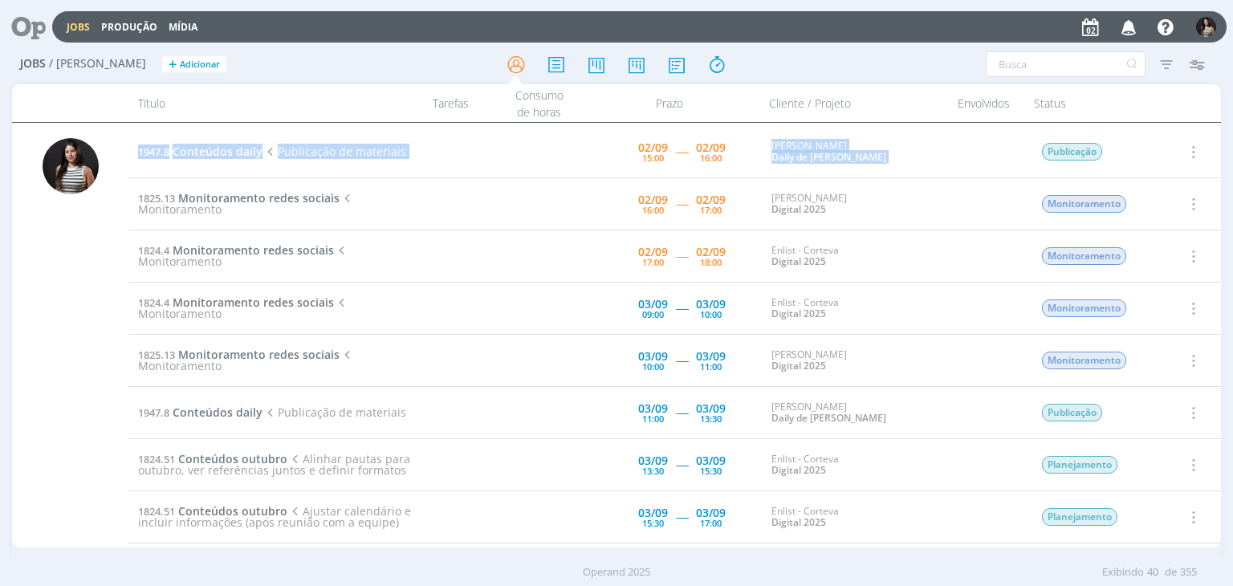
drag, startPoint x: 1214, startPoint y: 173, endPoint x: 1218, endPoint y: 196, distance: 22.8
click at [1218, 196] on div "1947.8 Conteúdos daily Publicação de materiais [DATE] 15:00 ----- [DATE] 16:00 …" at bounding box center [674, 335] width 1092 height 418
click at [1224, 249] on div "Jobs / [PERSON_NAME] + Adicionar Filtros Filtrar [GEOGRAPHIC_DATA] Tipo Jobs e …" at bounding box center [616, 319] width 1233 height 549
click at [1216, 204] on td "Selecionar Concluir Cancelar Iniciar timesheet" at bounding box center [1192, 204] width 58 height 52
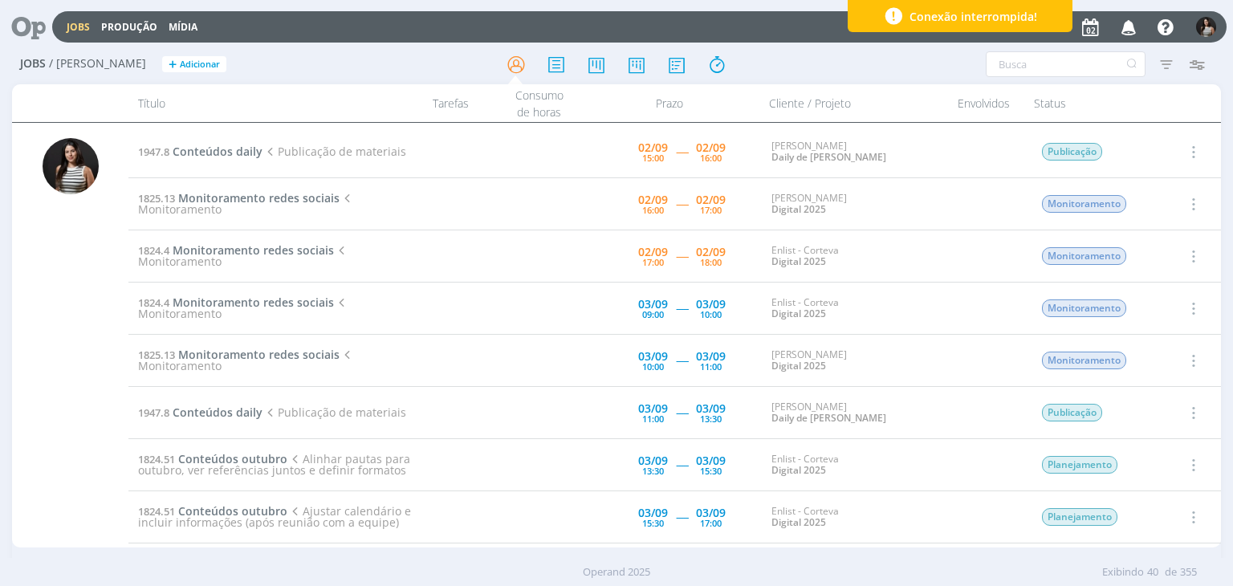
click at [1191, 152] on icon "button" at bounding box center [1192, 151] width 18 height 19
click at [1159, 256] on link "Iniciar timesheet" at bounding box center [1147, 256] width 127 height 26
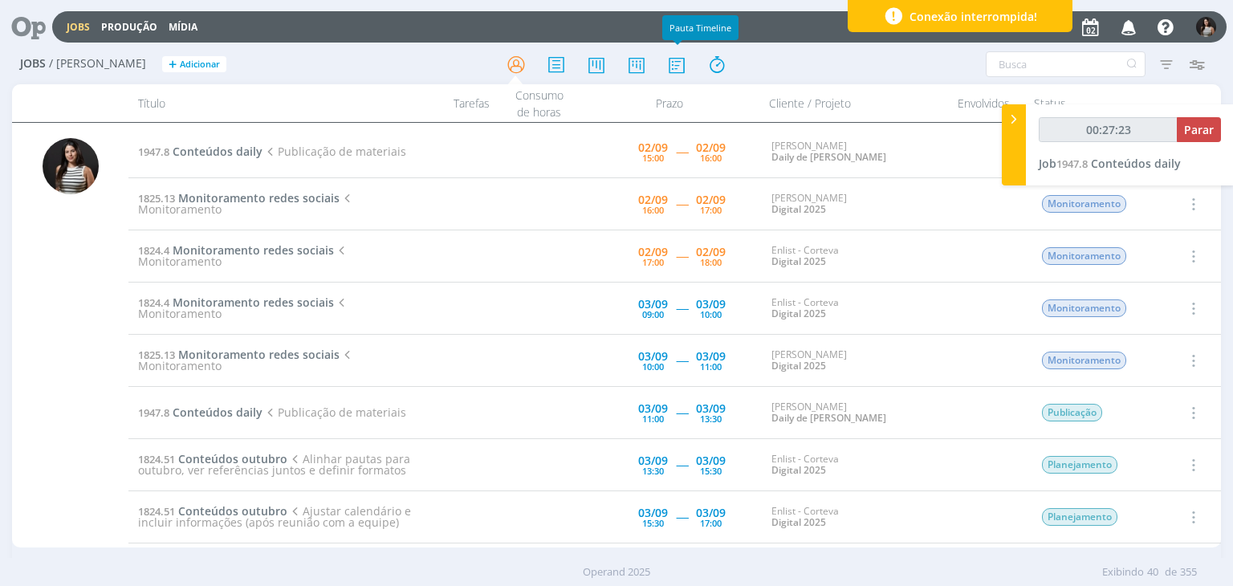
type input "00:27:24"
click at [1189, 130] on span "Parar" at bounding box center [1199, 129] width 30 height 15
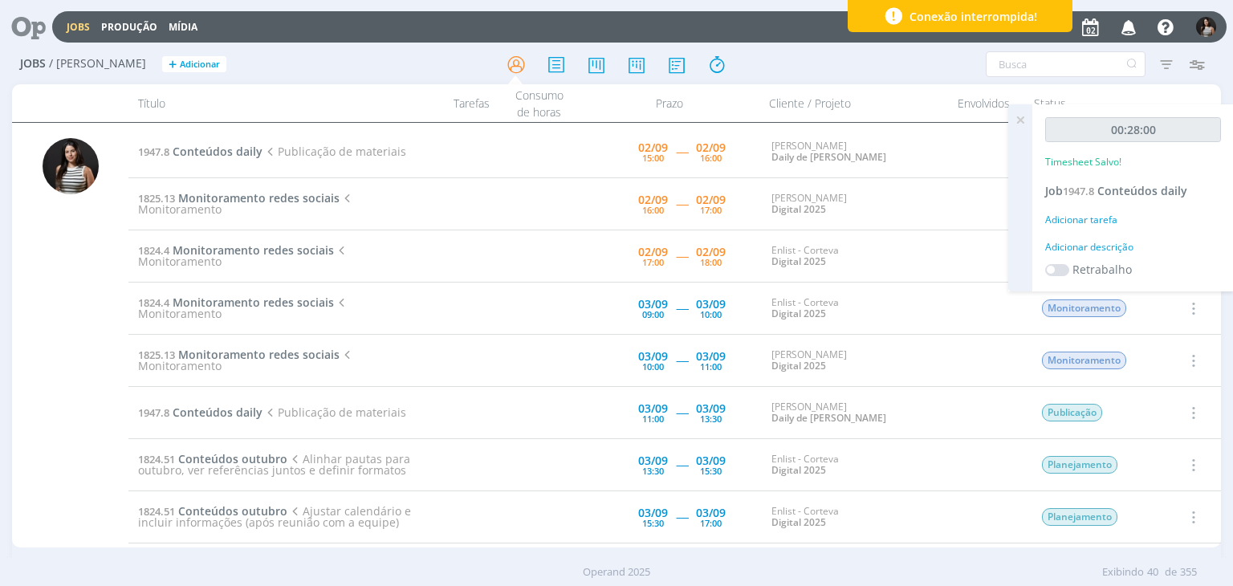
click at [1016, 122] on icon at bounding box center [1020, 119] width 29 height 31
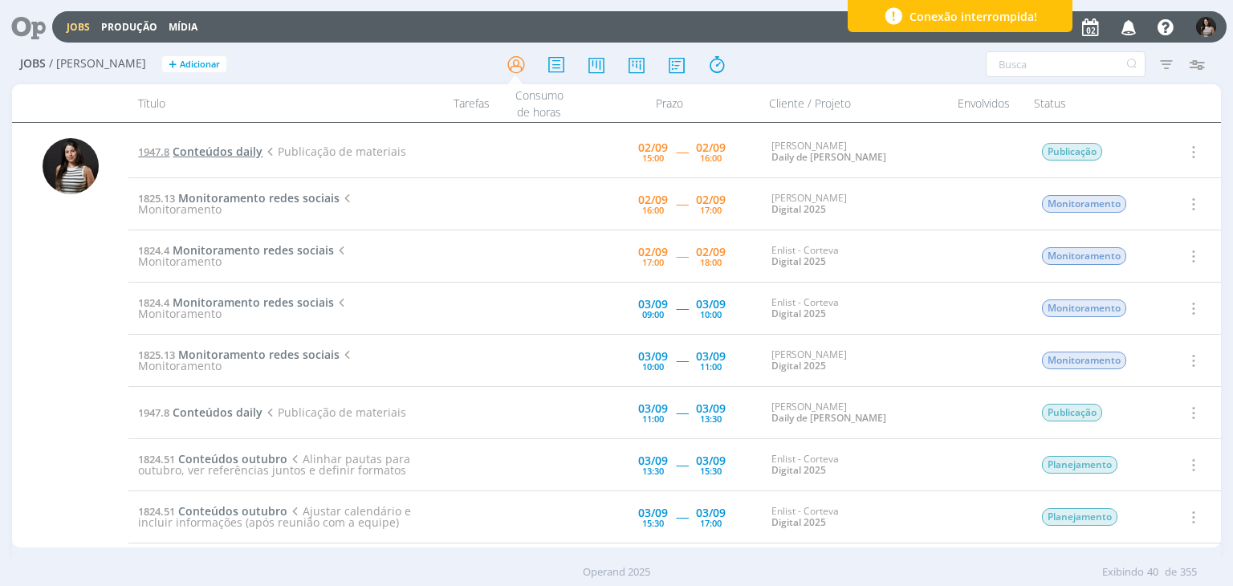
click at [232, 149] on span "Conteúdos daily" at bounding box center [218, 151] width 90 height 15
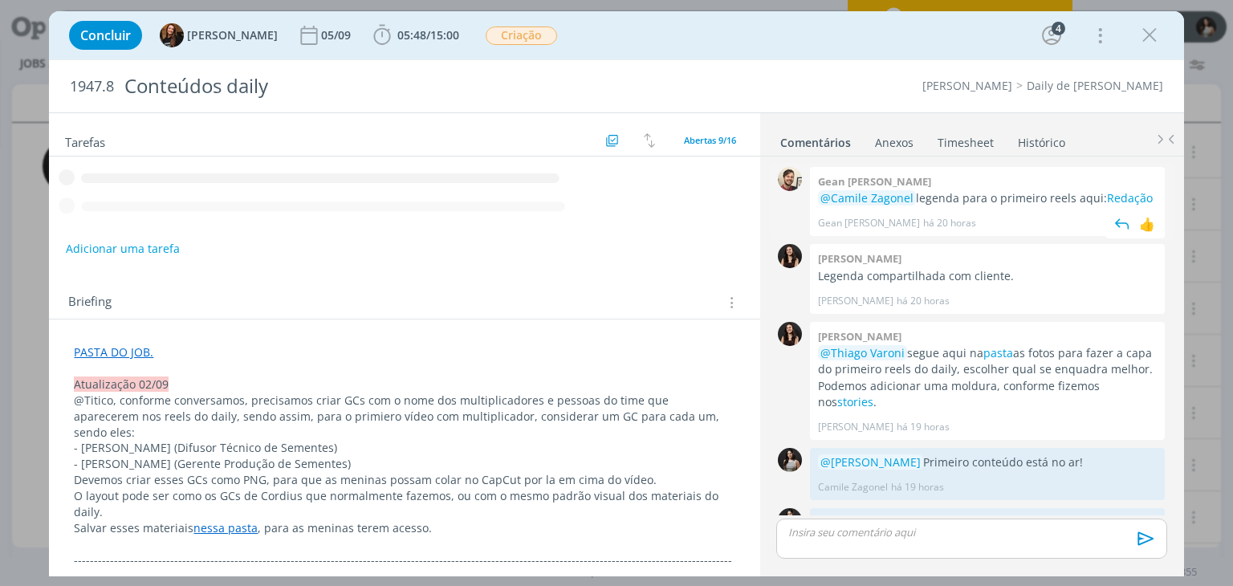
scroll to position [125, 0]
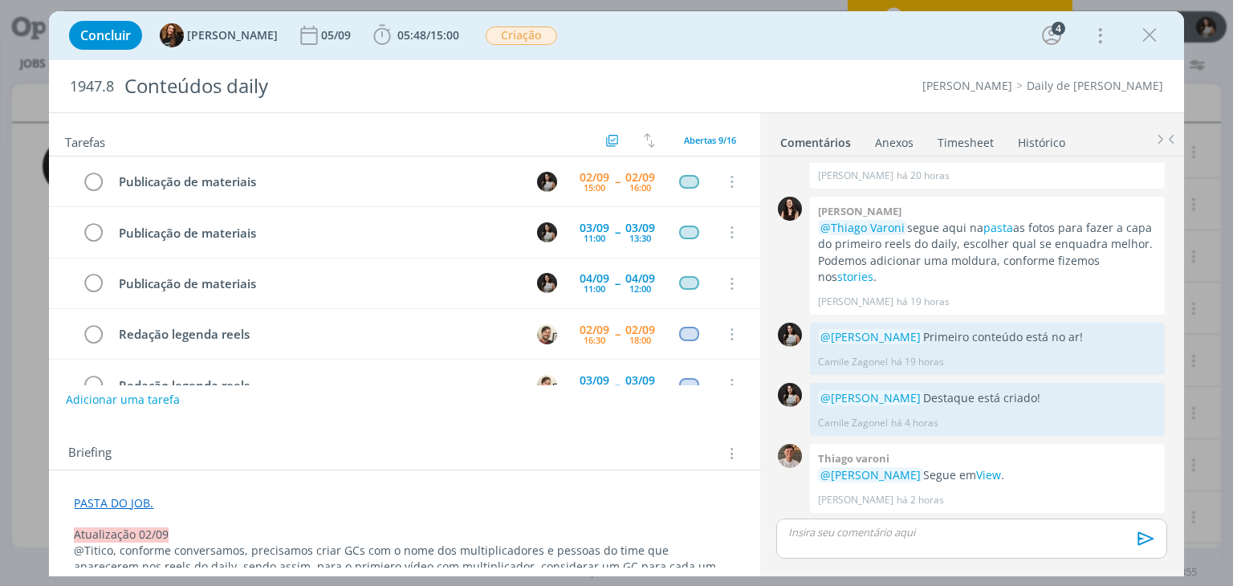
click at [965, 139] on link "Timesheet" at bounding box center [966, 139] width 58 height 23
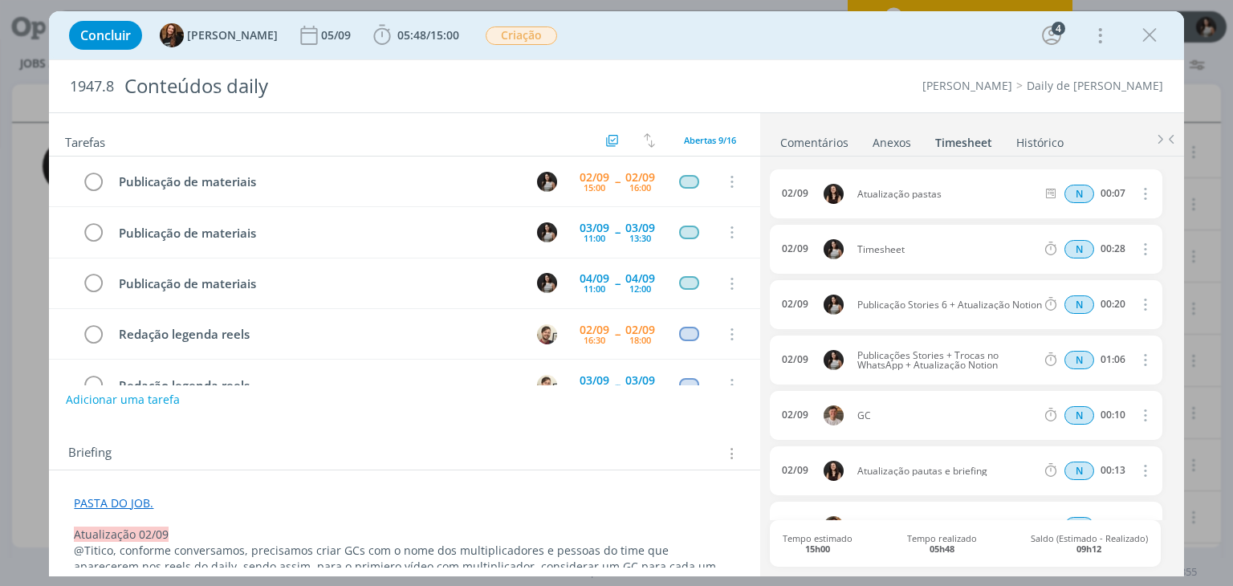
click at [1139, 249] on icon "dialog" at bounding box center [1144, 248] width 18 height 19
click at [1097, 302] on link "Editar" at bounding box center [1099, 302] width 127 height 26
drag, startPoint x: 907, startPoint y: 247, endPoint x: 851, endPoint y: 246, distance: 56.2
click at [851, 246] on span "Timesheet" at bounding box center [897, 250] width 93 height 18
click at [1070, 123] on ul "Comentários Anexos 0 Timesheet Histórico" at bounding box center [972, 134] width 424 height 43
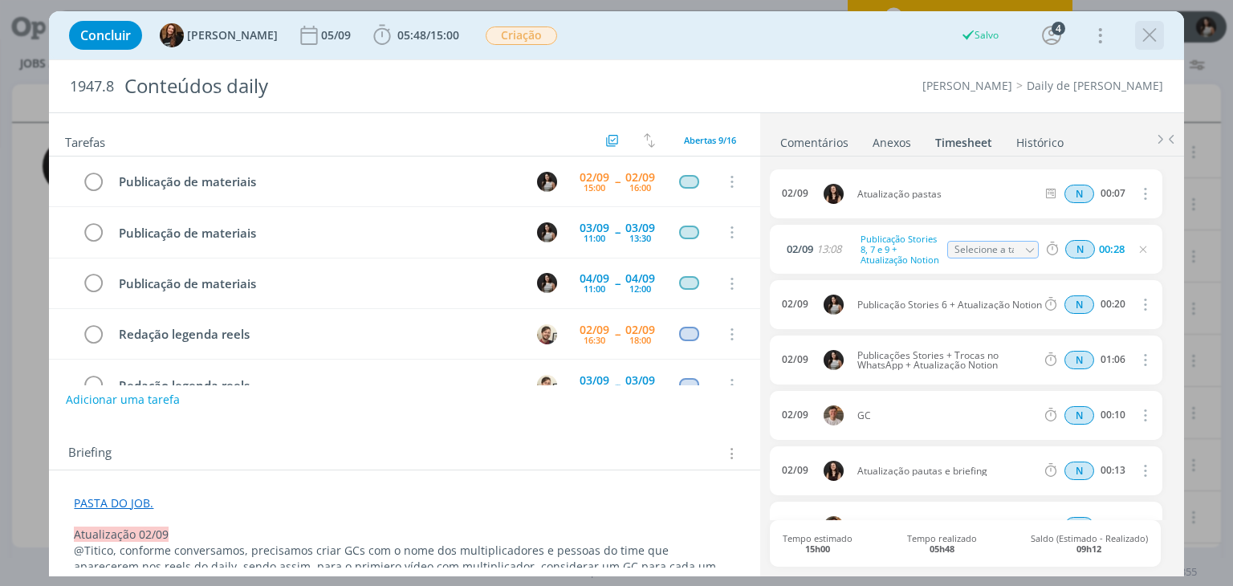
click at [1156, 33] on icon "dialog" at bounding box center [1150, 35] width 24 height 24
